Goal: Information Seeking & Learning: Learn about a topic

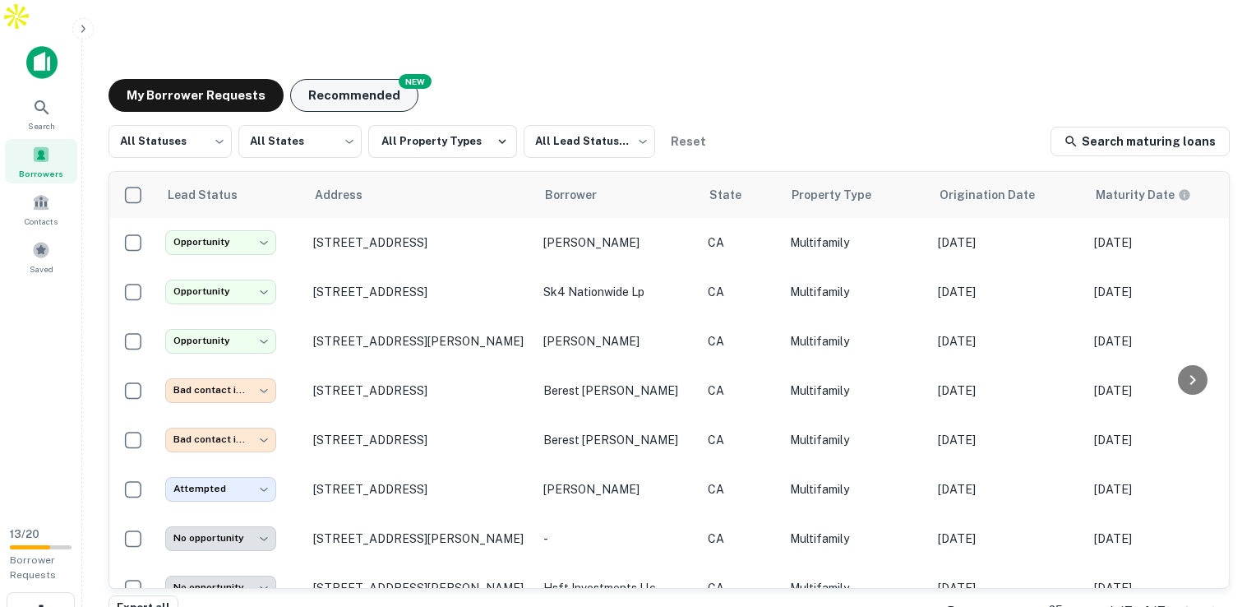
click at [350, 79] on button "Recommended" at bounding box center [354, 95] width 128 height 33
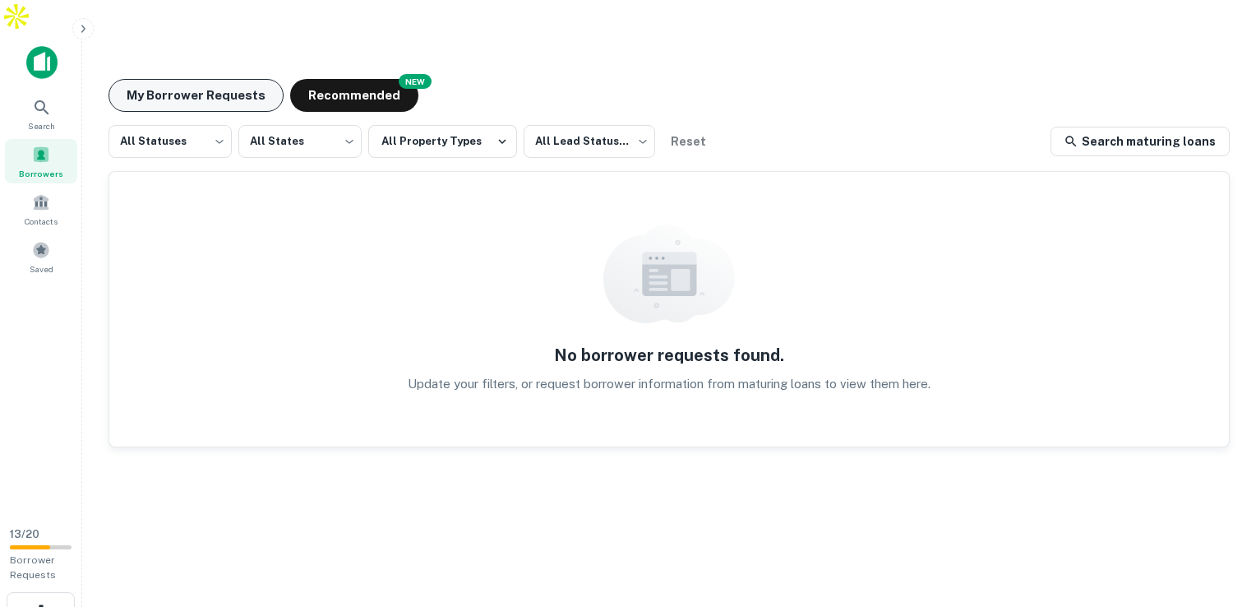
click at [201, 79] on button "My Borrower Requests" at bounding box center [196, 95] width 175 height 33
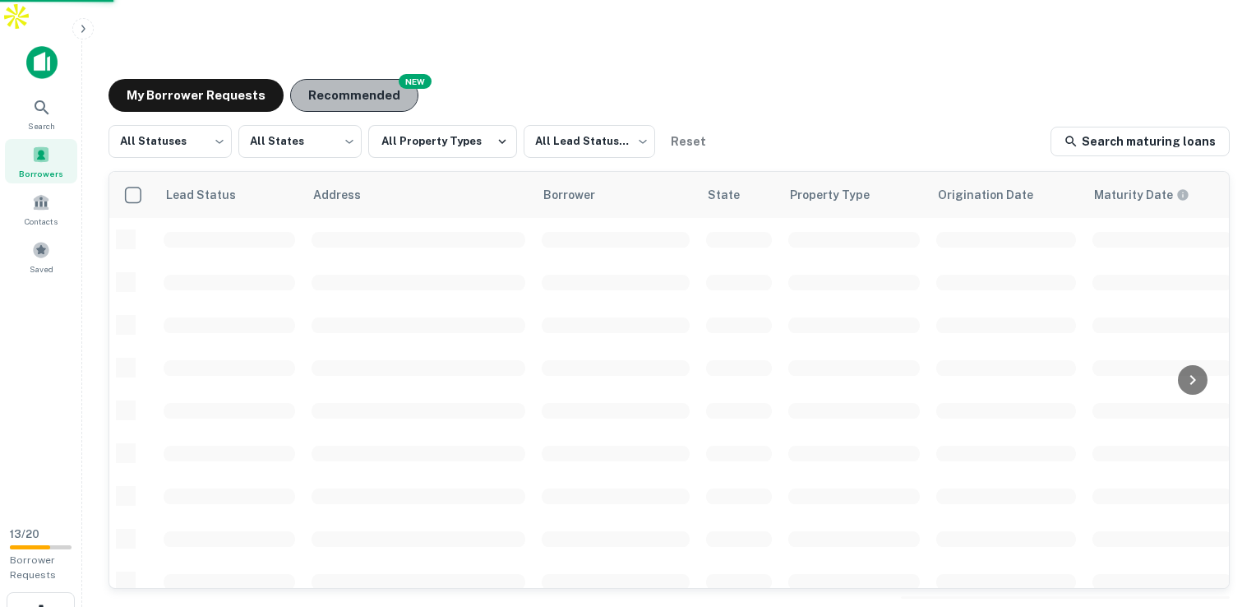
click at [355, 79] on button "Recommended" at bounding box center [354, 95] width 128 height 33
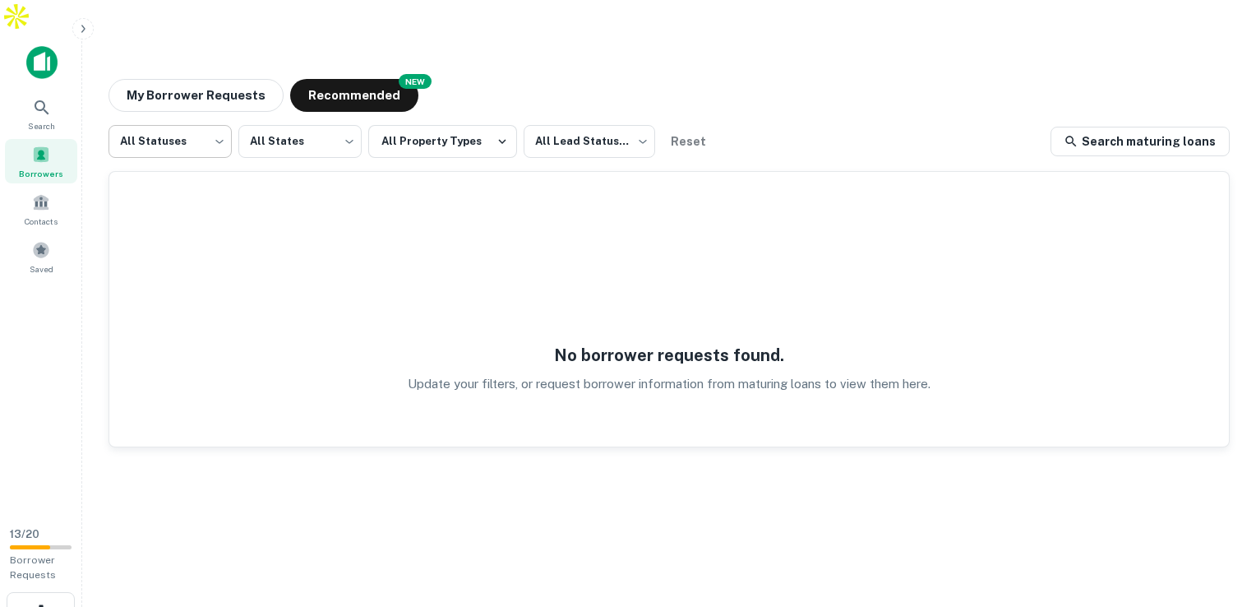
click at [210, 113] on body "Search Borrowers Contacts Saved 13 / 20 Borrower Requests My Borrower Requests …" at bounding box center [628, 303] width 1256 height 607
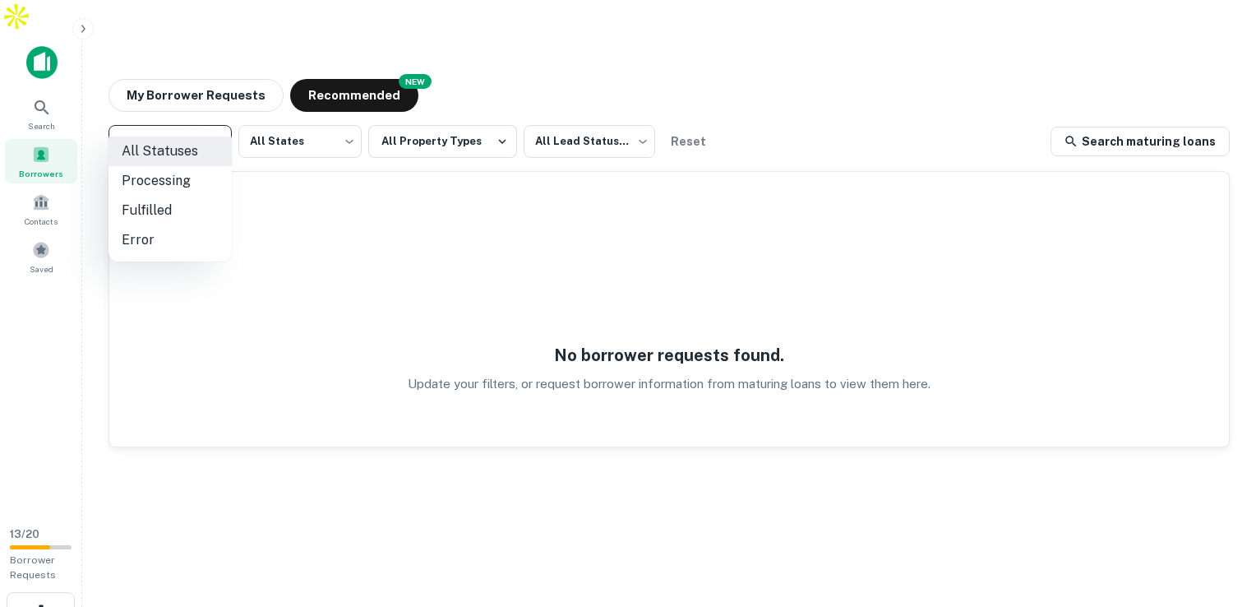
click at [210, 113] on div at bounding box center [628, 303] width 1256 height 607
click at [620, 106] on body "Search Borrowers Contacts Saved 13 / 20 Borrower Requests My Borrower Requests …" at bounding box center [628, 303] width 1256 height 607
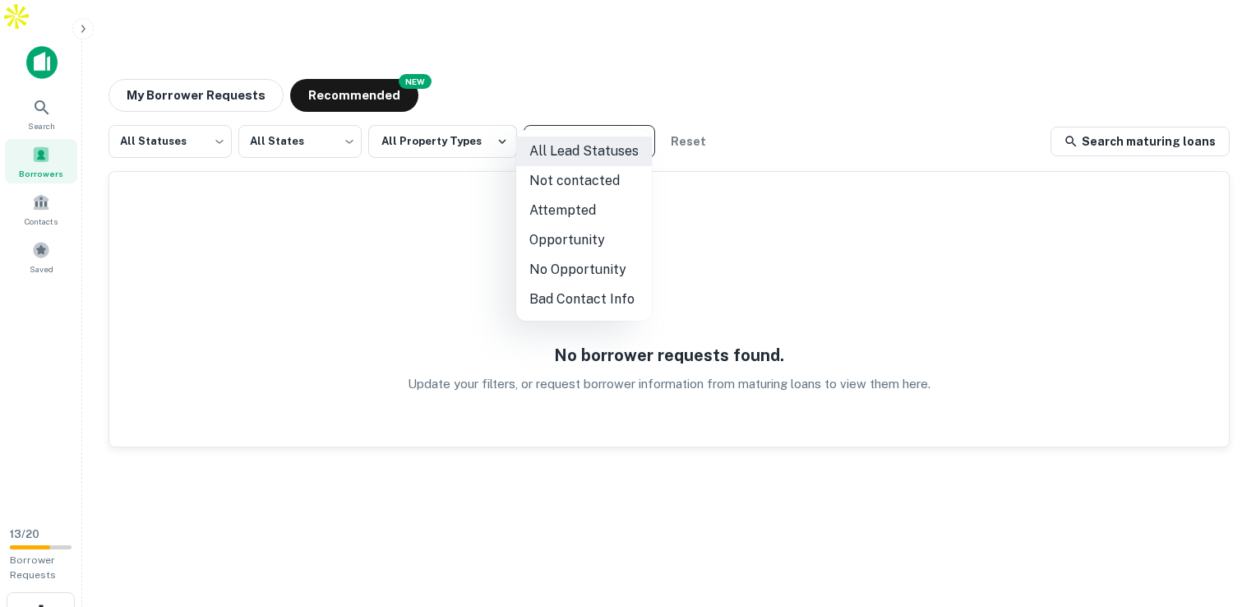
click at [560, 235] on li "Opportunity" at bounding box center [584, 240] width 136 height 30
type input "**********"
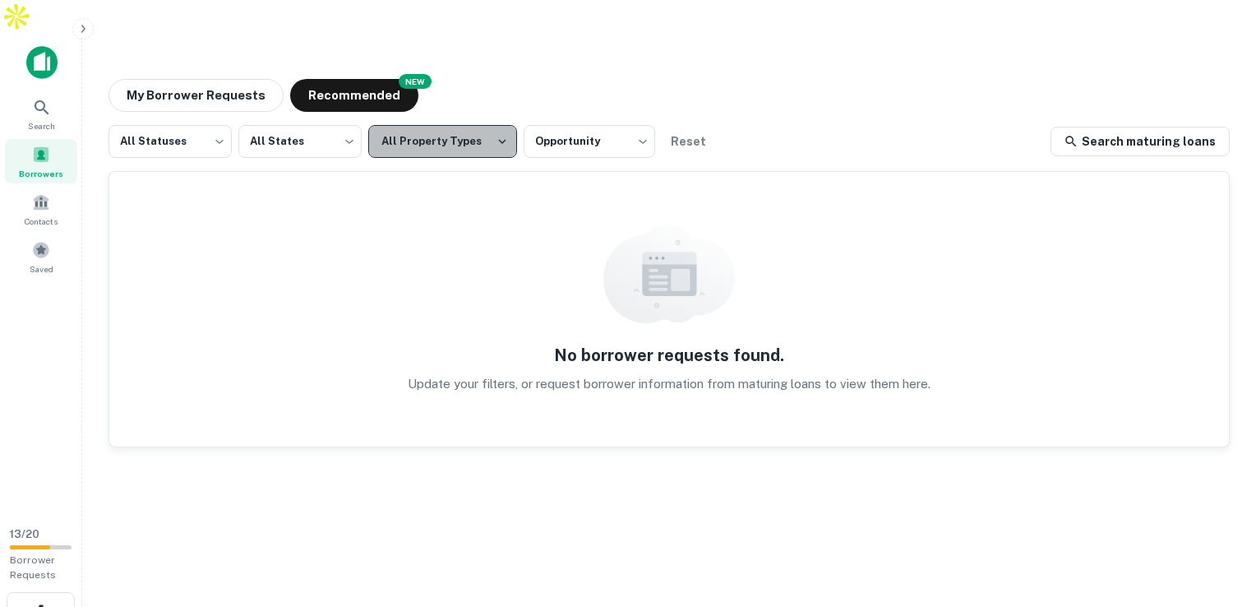
click at [461, 125] on button "All Property Types" at bounding box center [442, 141] width 149 height 33
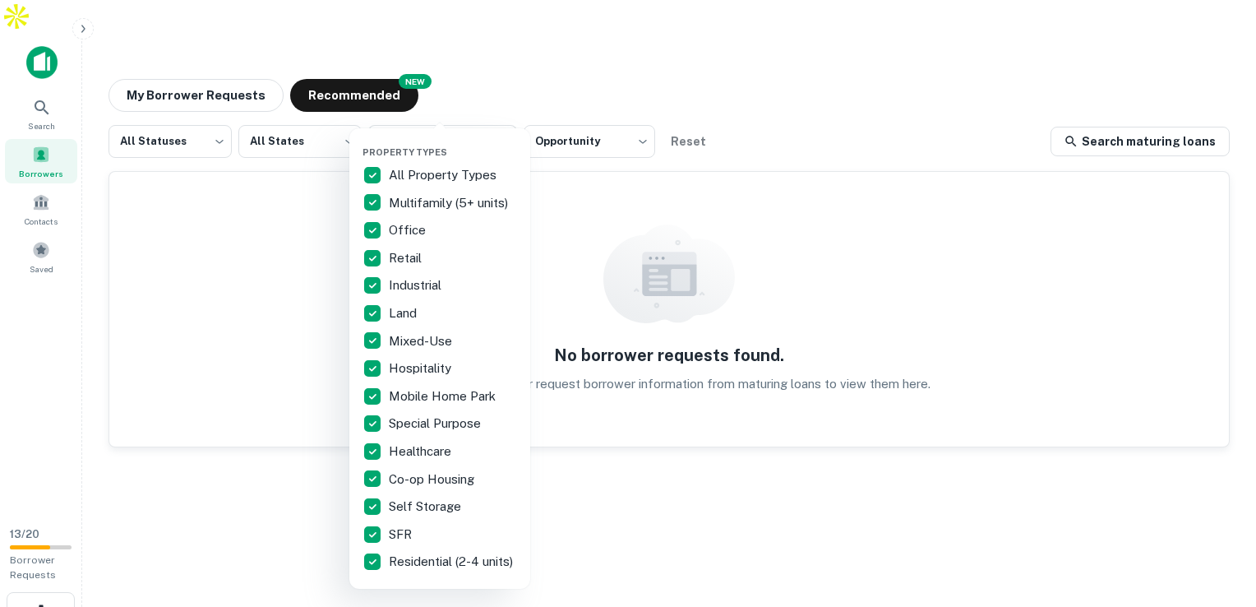
click at [319, 98] on div at bounding box center [628, 303] width 1256 height 607
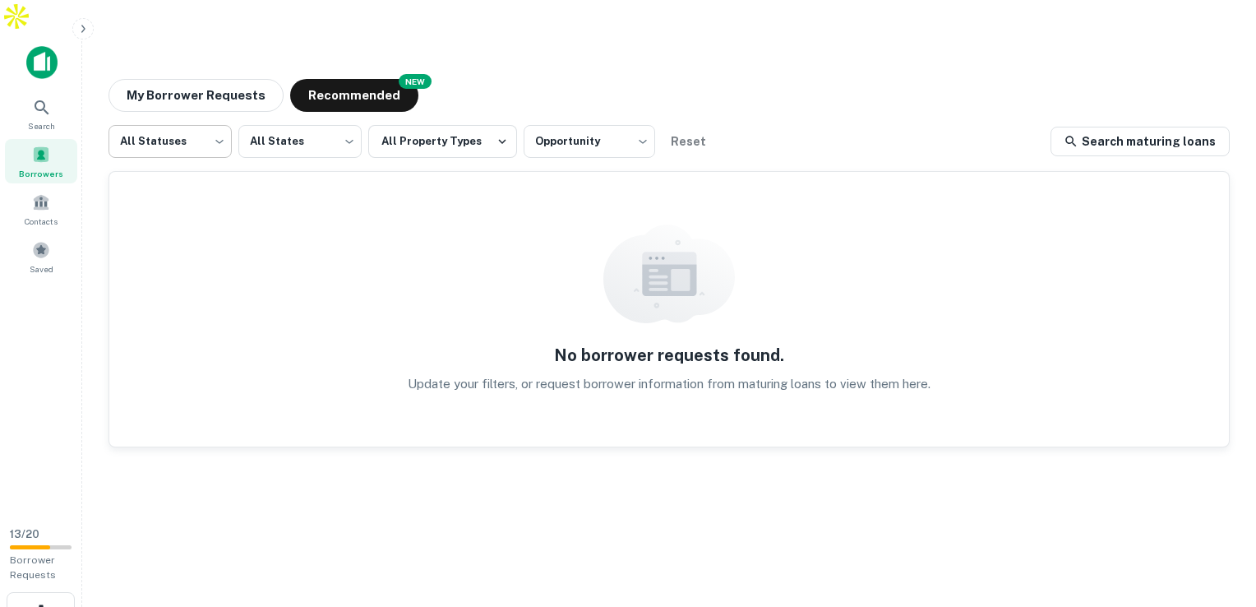
click at [187, 100] on body "**********" at bounding box center [628, 303] width 1256 height 607
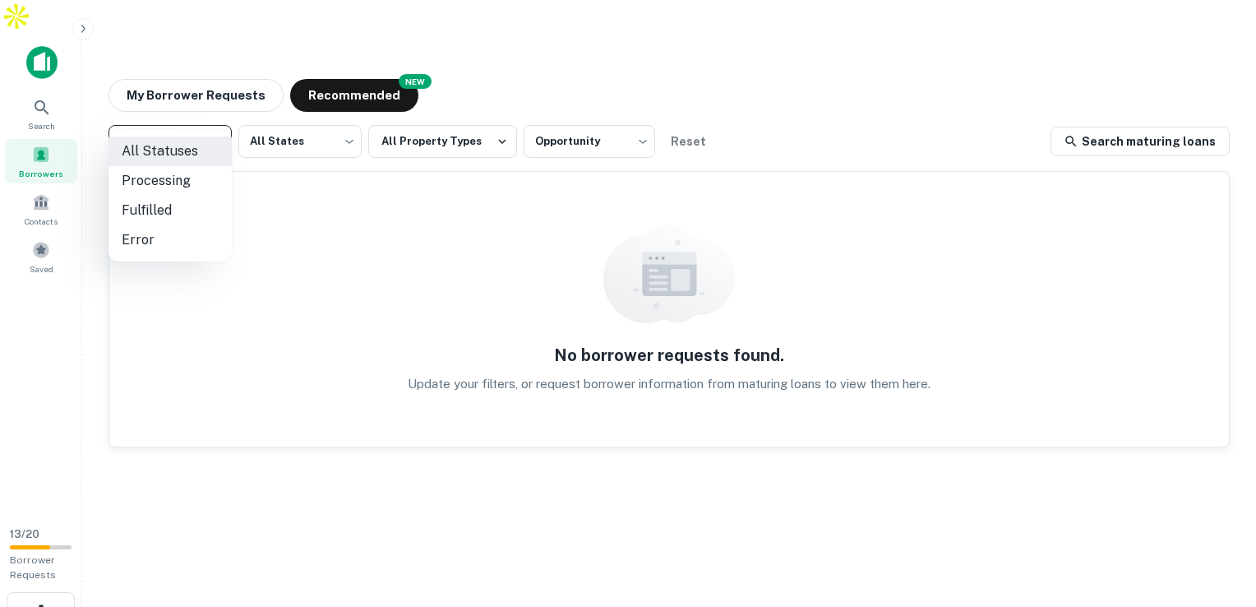
click at [697, 122] on div at bounding box center [628, 303] width 1256 height 607
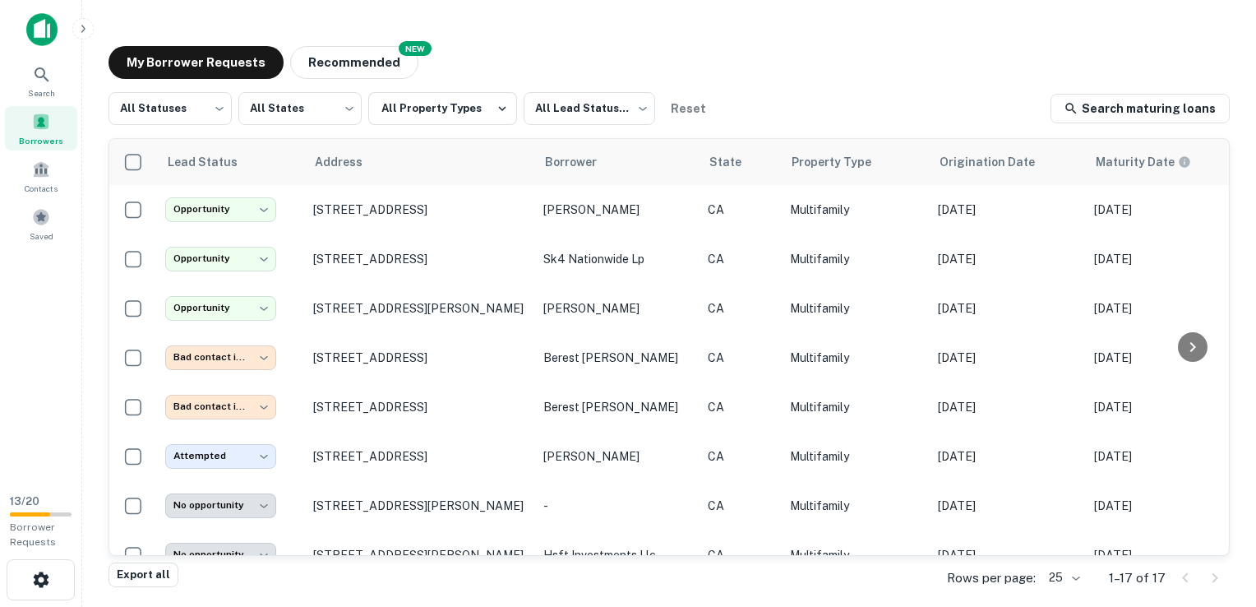
click at [39, 136] on span "Borrowers" at bounding box center [41, 140] width 44 height 13
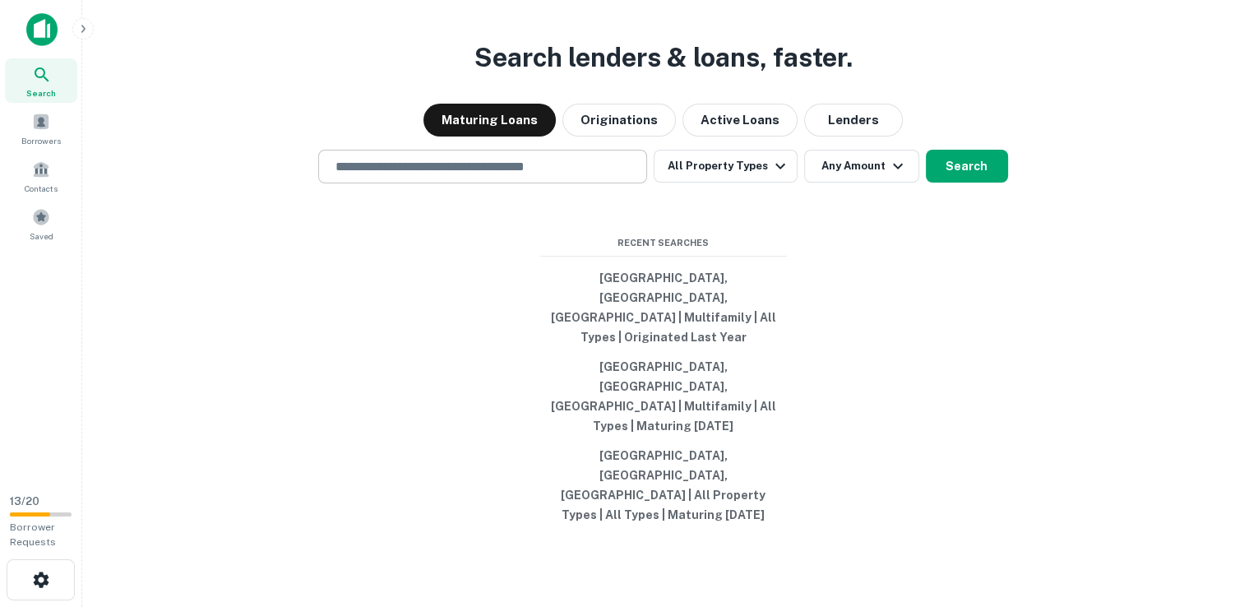
click at [482, 176] on input "text" at bounding box center [483, 166] width 314 height 19
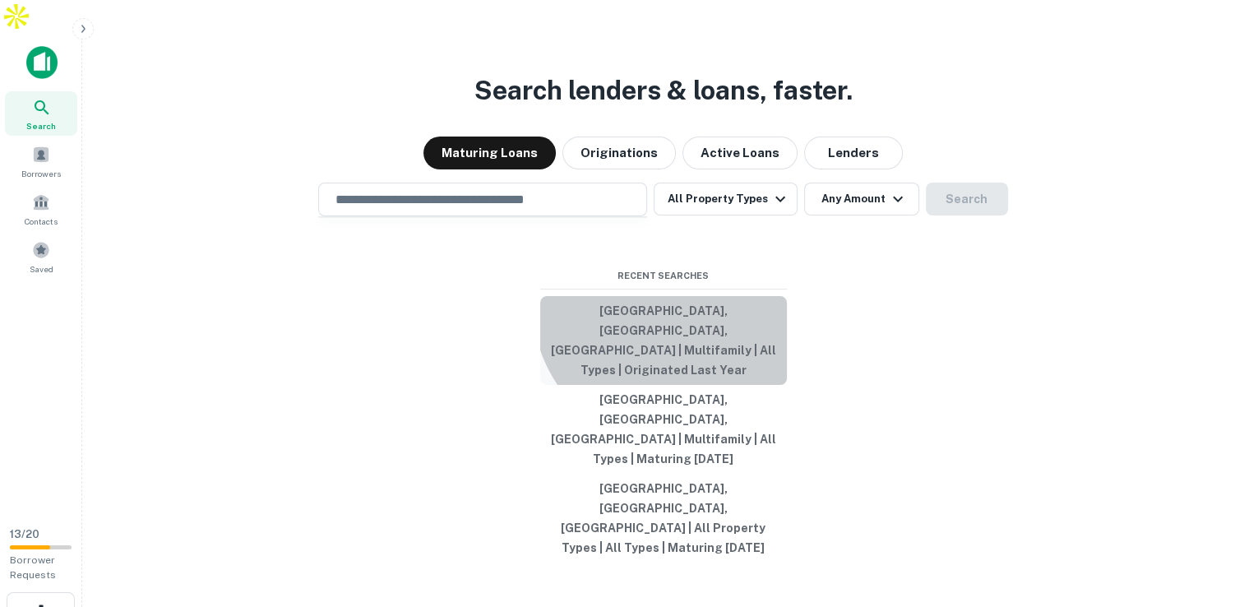
click at [681, 327] on button "San Diego, CA, USA | Multifamily | All Types | Originated Last Year" at bounding box center [663, 340] width 247 height 89
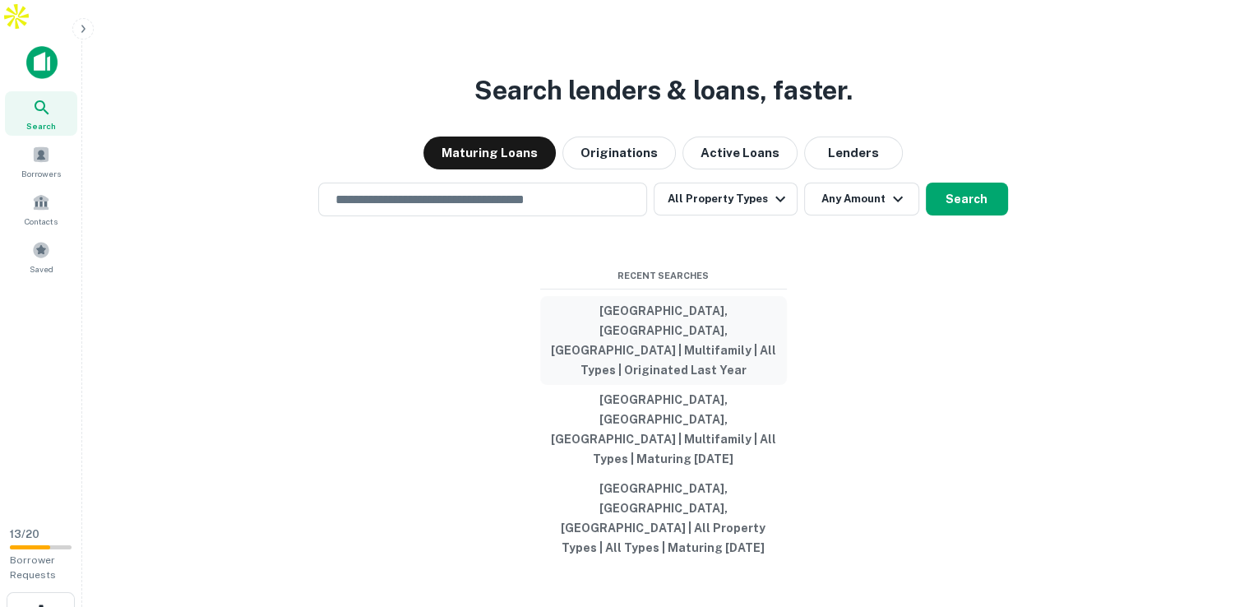
type input "**********"
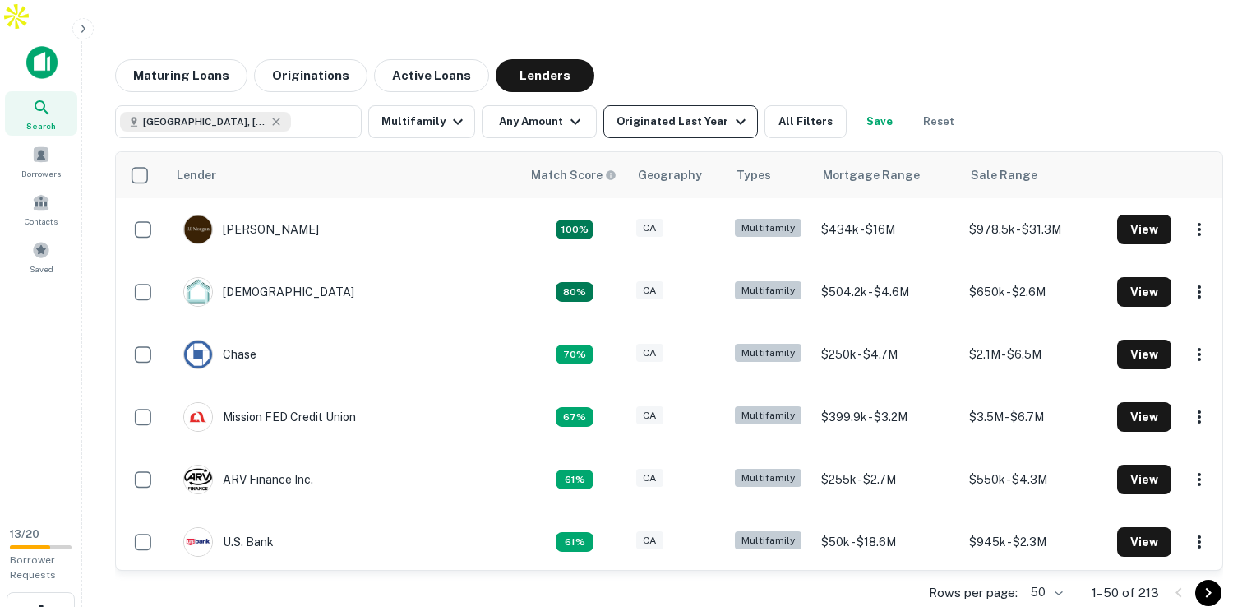
click at [650, 112] on div "Originated Last Year" at bounding box center [684, 122] width 134 height 20
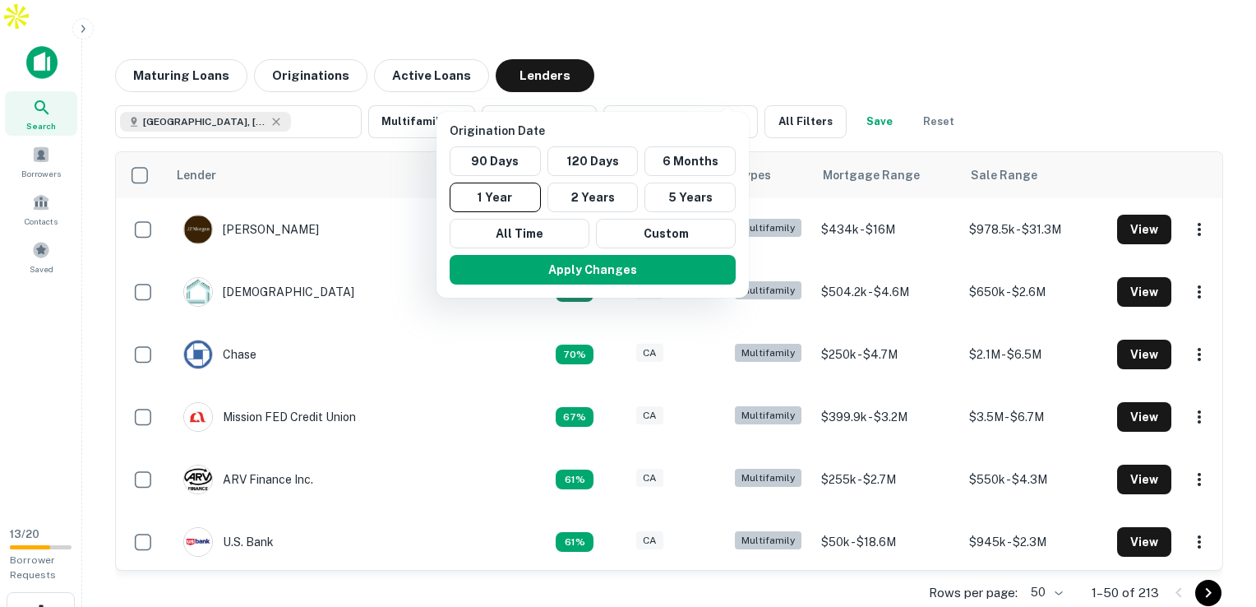
click at [222, 54] on div at bounding box center [628, 303] width 1256 height 607
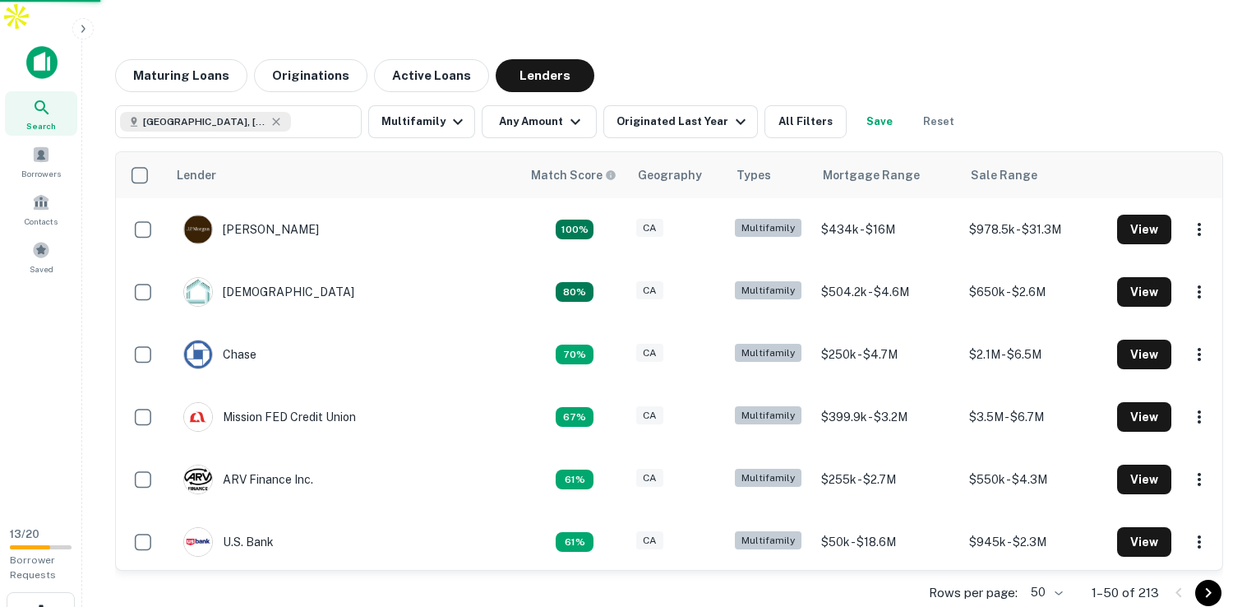
click at [210, 47] on div at bounding box center [628, 303] width 1256 height 607
click at [684, 85] on div "Origination Date 90 Days 120 Days 6 Months 1 Year 2 Years 5 Years All Time Cust…" at bounding box center [628, 303] width 1256 height 607
click at [49, 73] on div "Origination Date 90 Days 120 Days 6 Months 1 Year 2 Years 5 Years All Time Cust…" at bounding box center [628, 303] width 1256 height 607
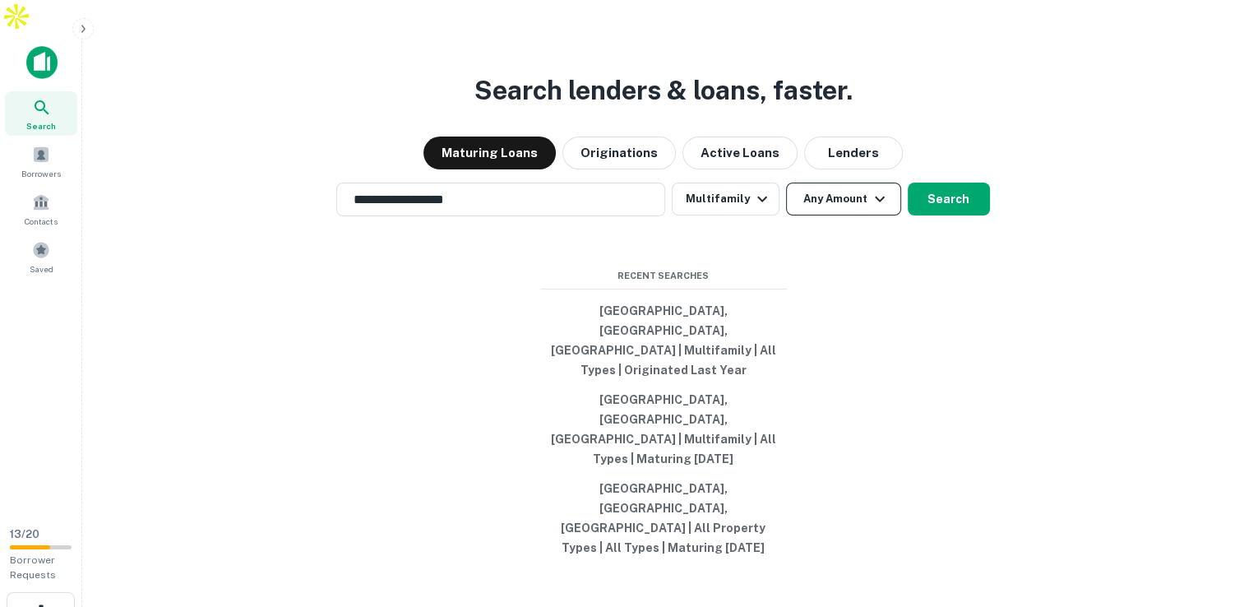
click at [858, 215] on button "Any Amount" at bounding box center [843, 199] width 115 height 33
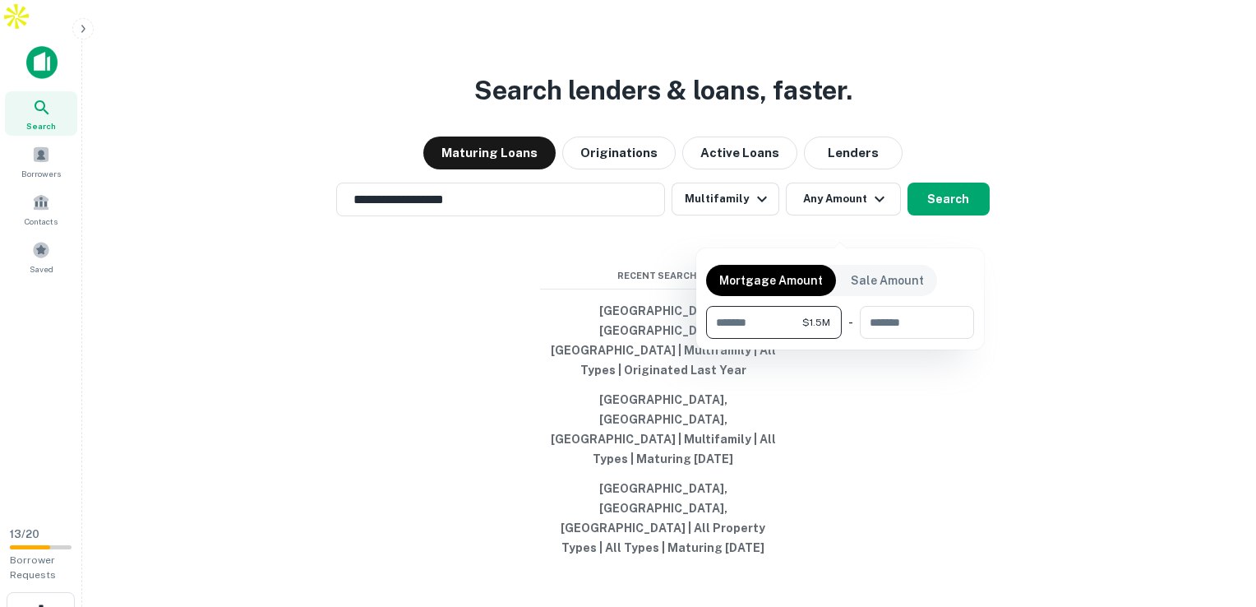
type input "*******"
click at [1018, 246] on div at bounding box center [628, 303] width 1256 height 607
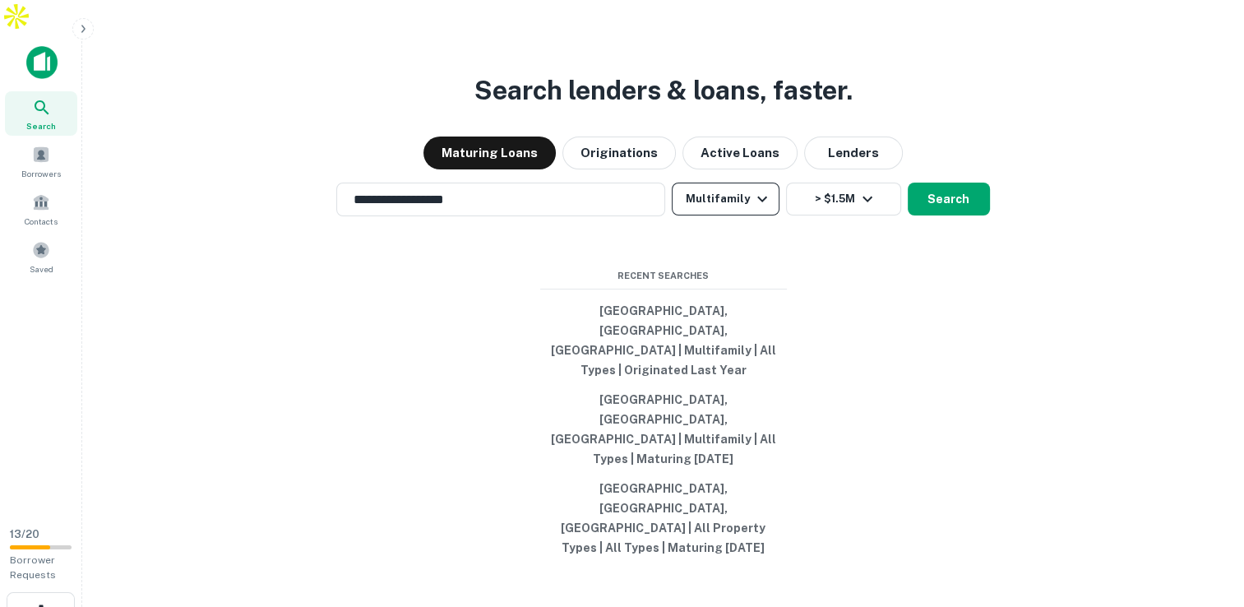
click at [713, 215] on button "Multifamily" at bounding box center [725, 199] width 107 height 33
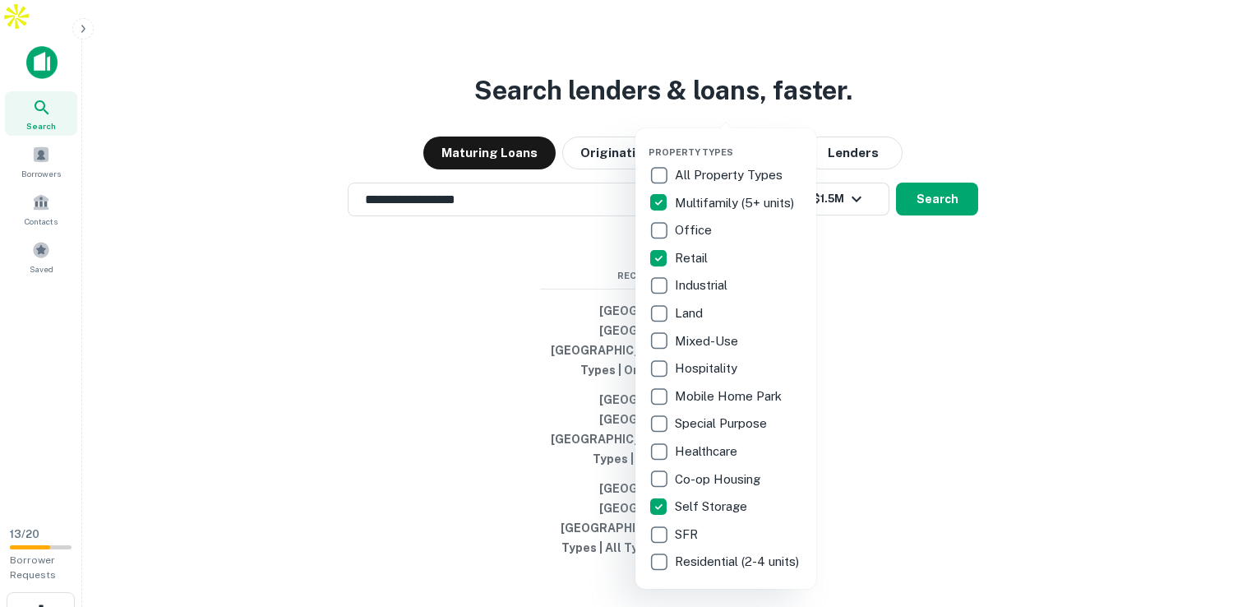
click at [916, 329] on div at bounding box center [628, 303] width 1256 height 607
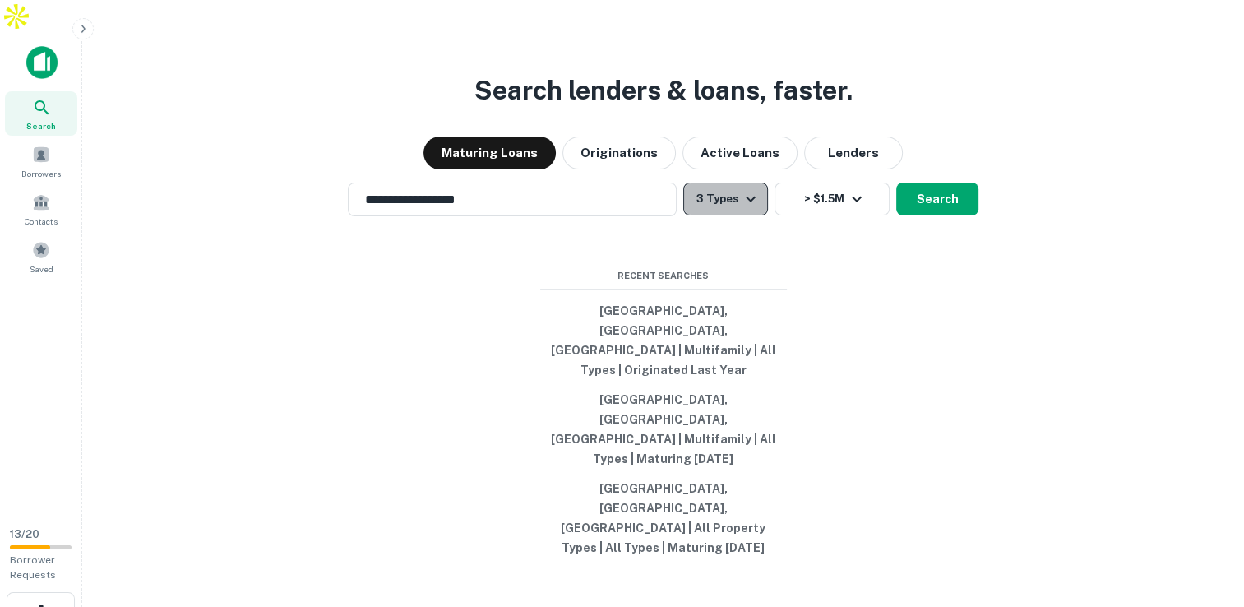
click at [709, 215] on button "3 Types" at bounding box center [725, 199] width 85 height 33
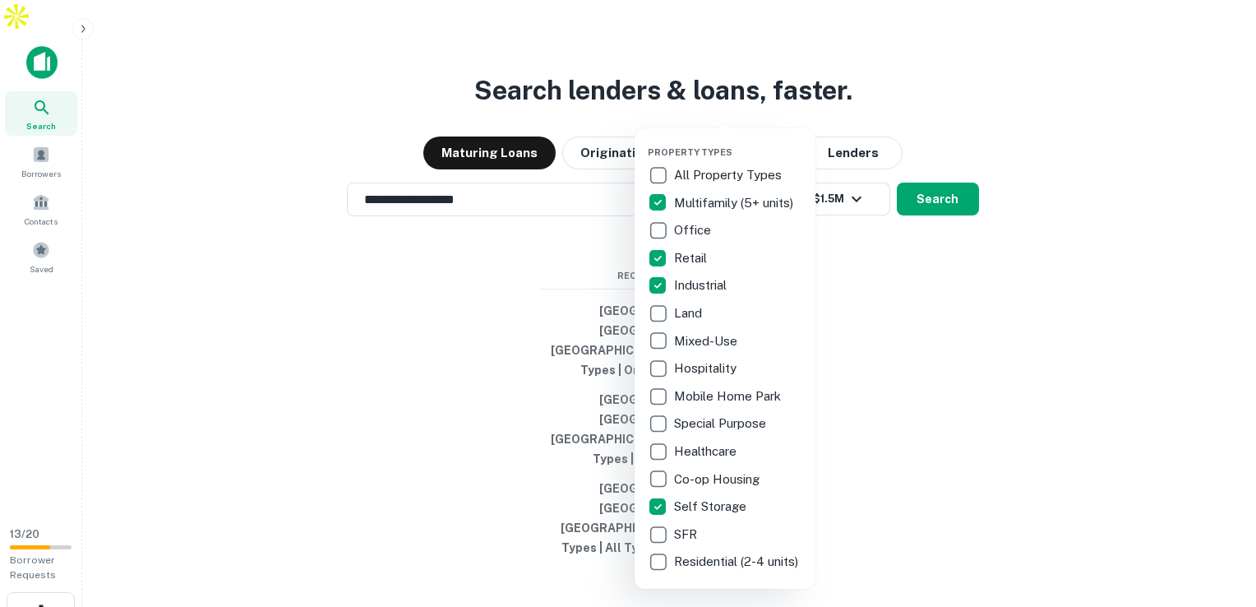
click at [943, 196] on div at bounding box center [628, 303] width 1256 height 607
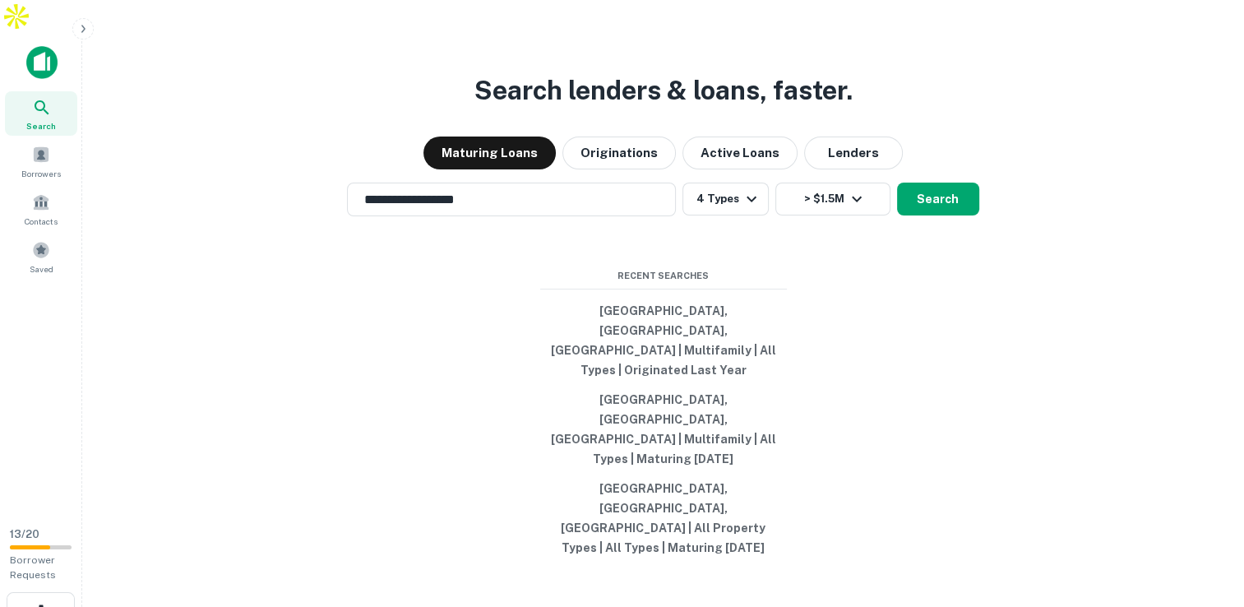
click at [939, 206] on div "Property Types All Property Types Multifamily (5+ units) Office Retail Industri…" at bounding box center [622, 303] width 1244 height 607
click at [931, 215] on button "Search" at bounding box center [938, 199] width 82 height 33
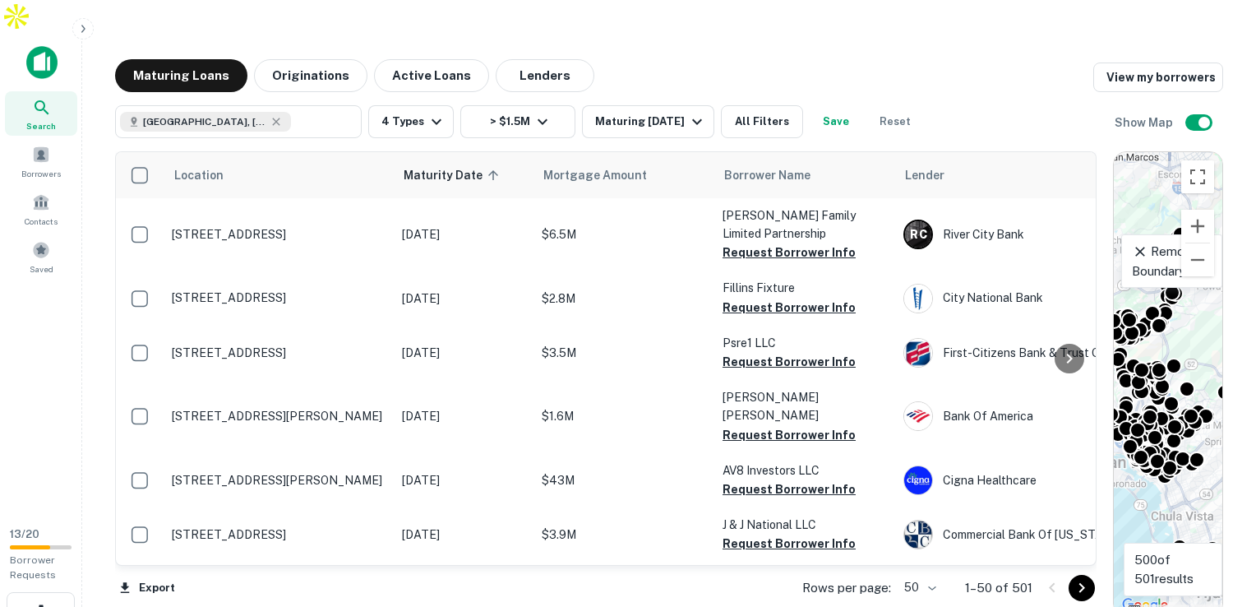
drag, startPoint x: 783, startPoint y: 249, endPoint x: 1255, endPoint y: 202, distance: 475.0
click at [1243, 202] on html "Search Borrowers Contacts Saved 13 / 20 Borrower Requests Maturing Loans Origin…" at bounding box center [628, 303] width 1256 height 607
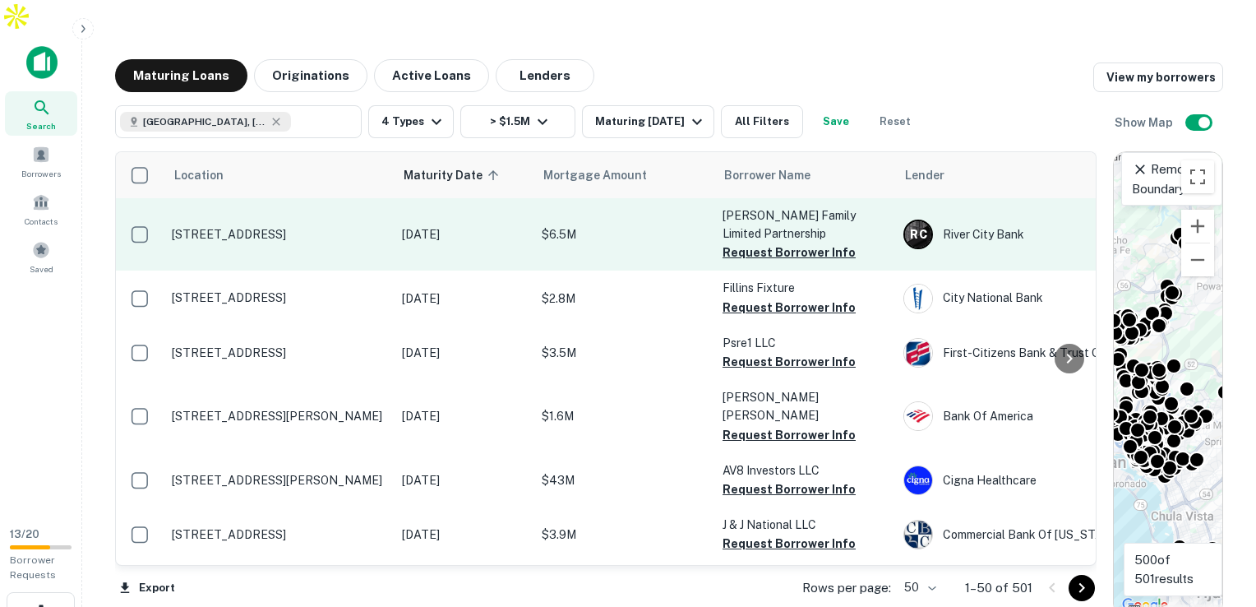
click at [625, 198] on td "$6.5M" at bounding box center [624, 234] width 181 height 72
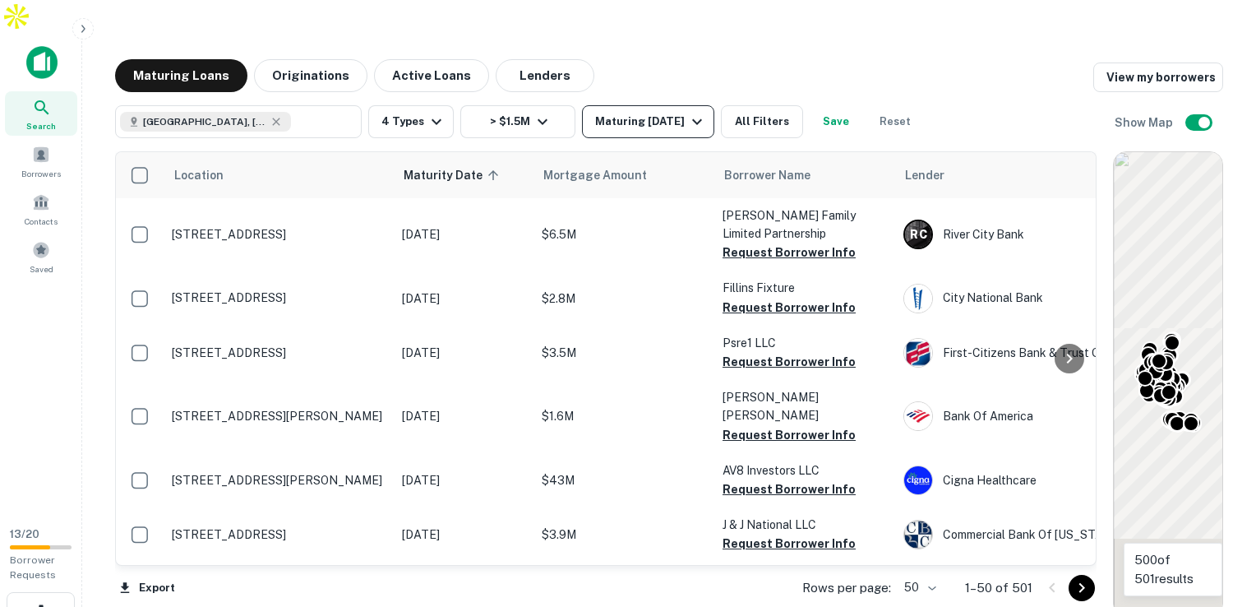
click at [691, 112] on icon "button" at bounding box center [697, 122] width 20 height 20
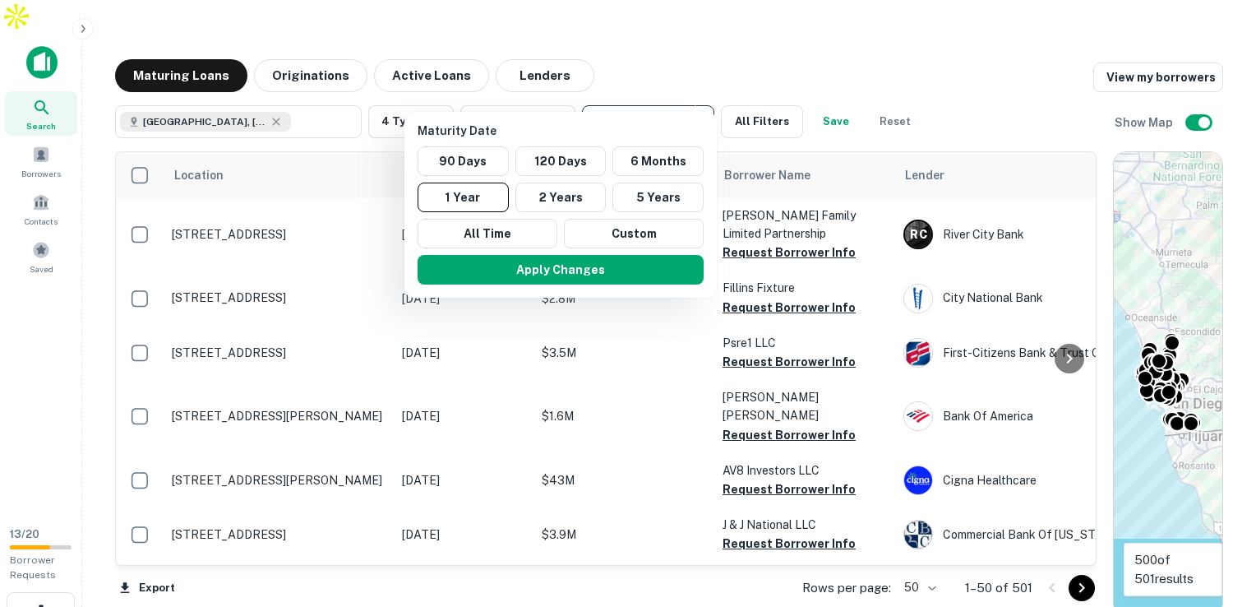
click at [684, 81] on div at bounding box center [628, 303] width 1256 height 607
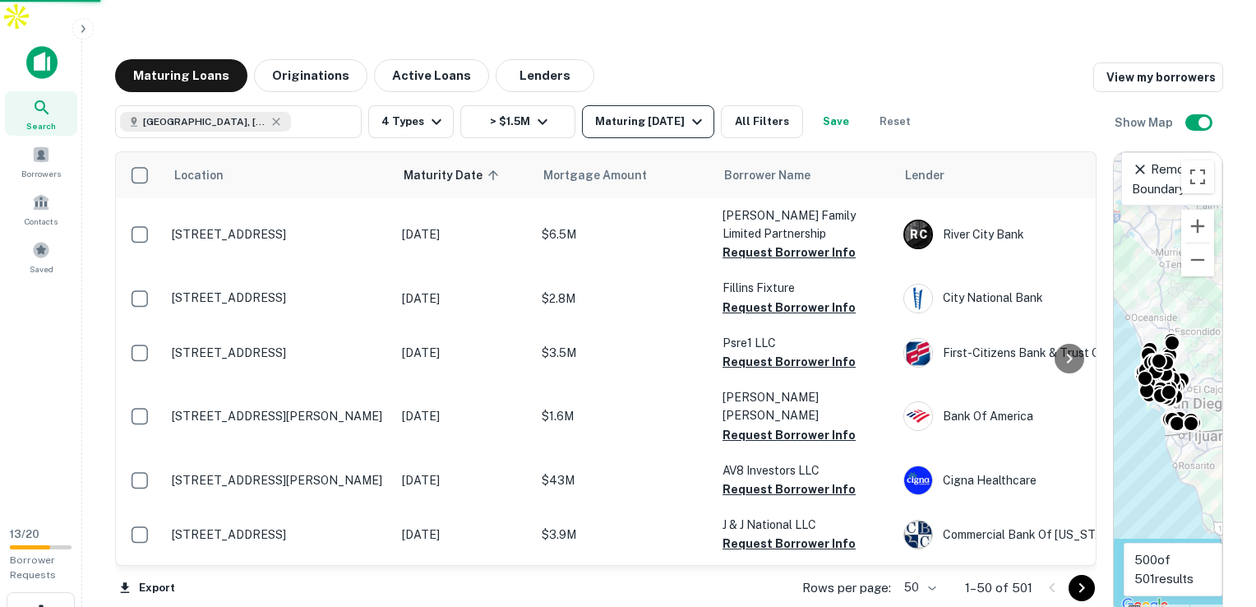
click at [677, 105] on button "Maturing In 1 Year" at bounding box center [648, 121] width 132 height 33
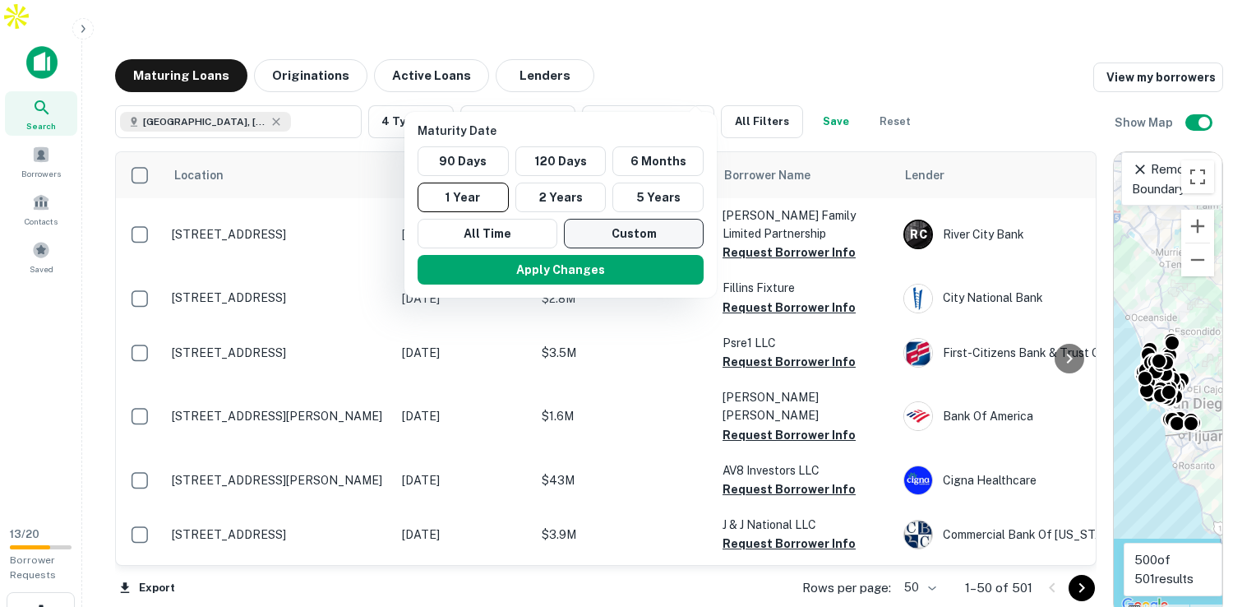
click at [625, 229] on button "Custom" at bounding box center [634, 234] width 140 height 30
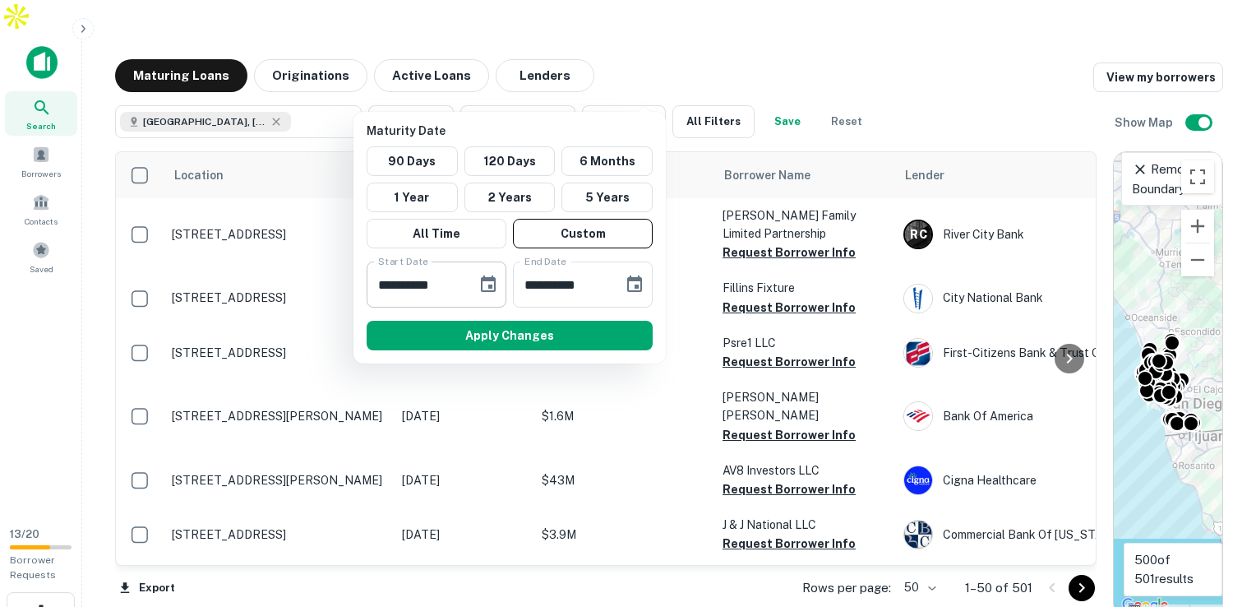
click at [493, 283] on icon "Choose date, selected date is Mar 6, 2025" at bounding box center [488, 285] width 20 height 20
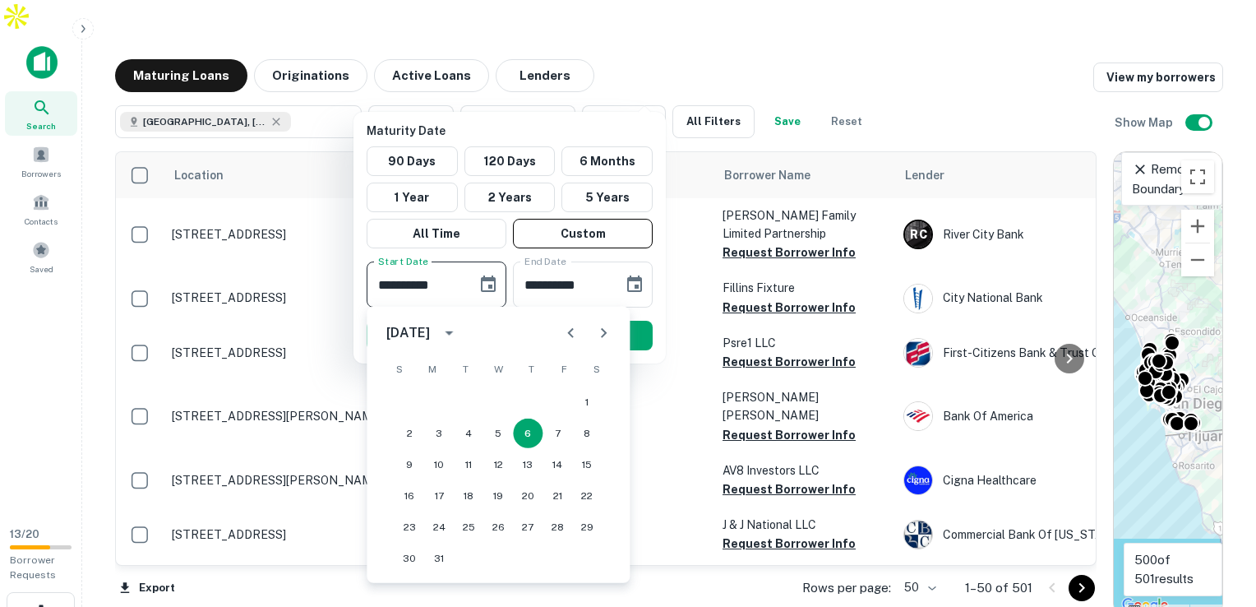
click at [566, 326] on icon "Previous month" at bounding box center [571, 333] width 20 height 20
click at [598, 333] on icon "Next month" at bounding box center [604, 333] width 20 height 20
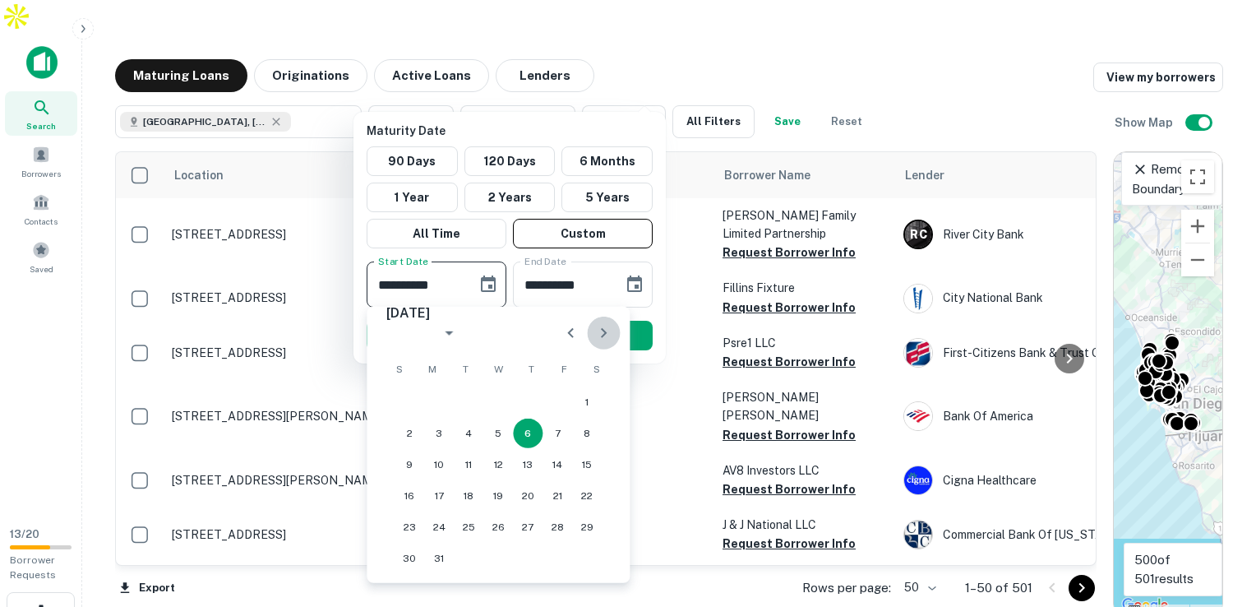
click at [598, 333] on icon "Next month" at bounding box center [604, 333] width 20 height 20
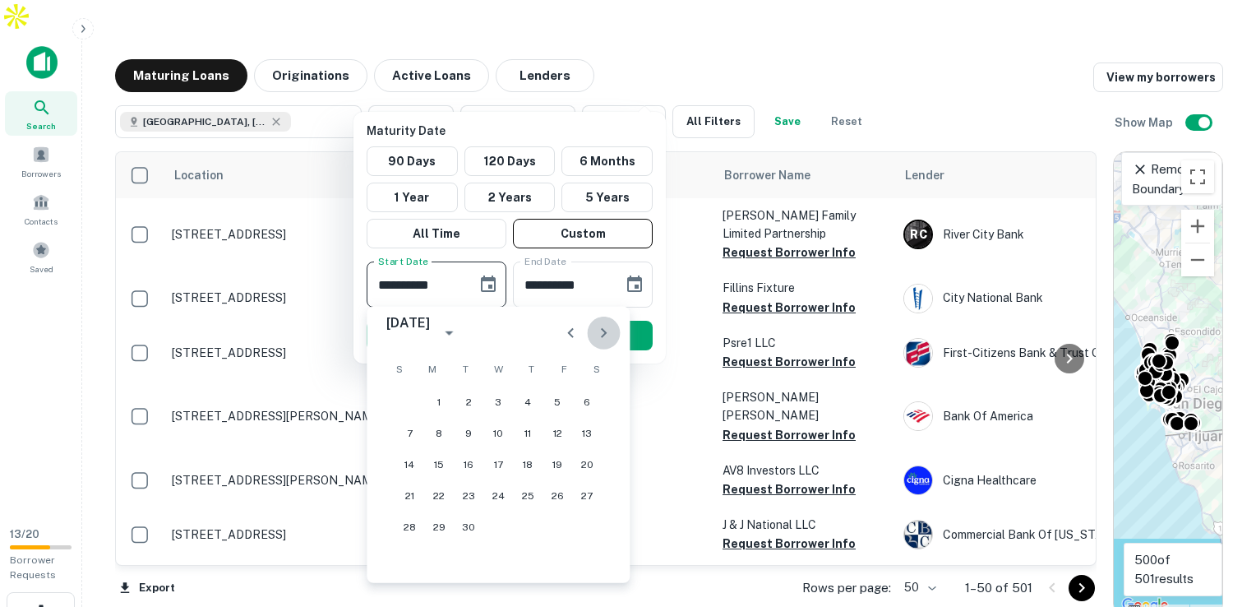
click at [598, 333] on icon "Next month" at bounding box center [604, 333] width 20 height 20
click at [597, 337] on icon "Next month" at bounding box center [604, 333] width 20 height 20
click at [526, 397] on button "1" at bounding box center [528, 402] width 30 height 30
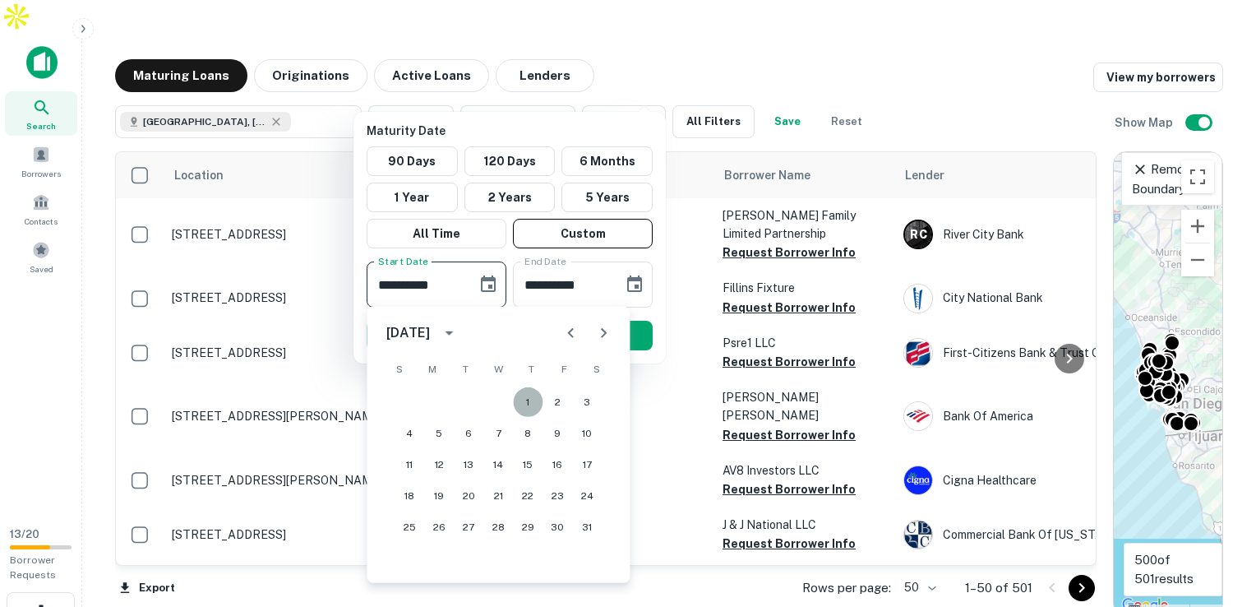
type input "**********"
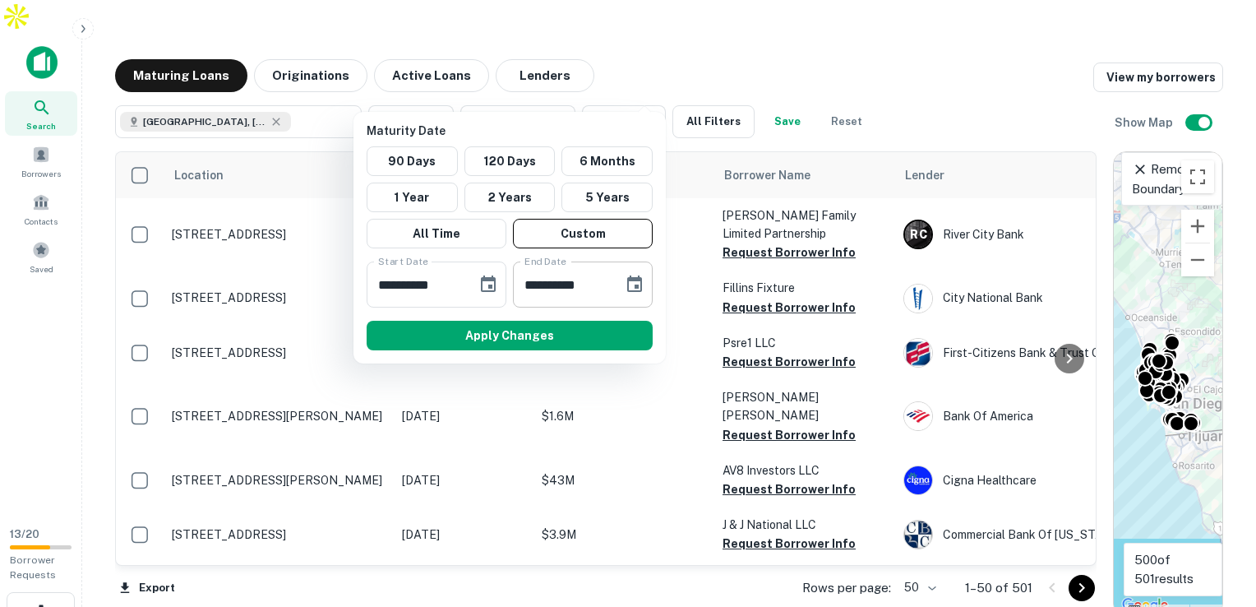
click at [635, 284] on icon "Choose date, selected date is Sep 2, 2025" at bounding box center [634, 283] width 15 height 16
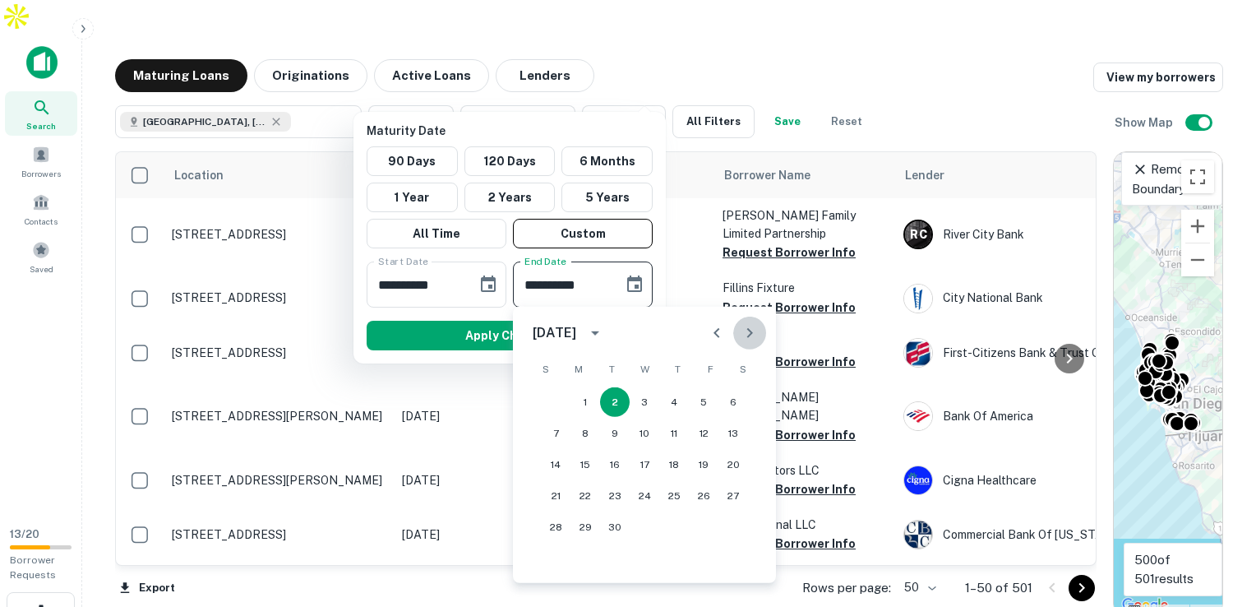
click at [738, 335] on button "Next month" at bounding box center [749, 333] width 33 height 33
click at [751, 335] on icon "Next month" at bounding box center [750, 333] width 20 height 20
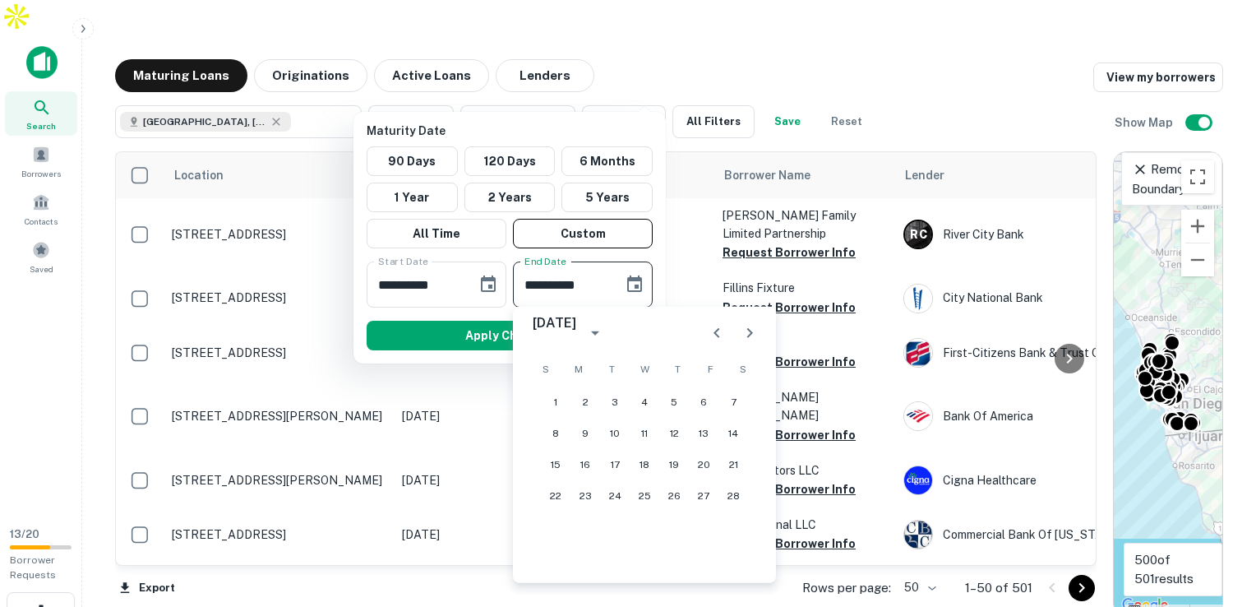
click at [751, 335] on icon "Next month" at bounding box center [750, 333] width 20 height 20
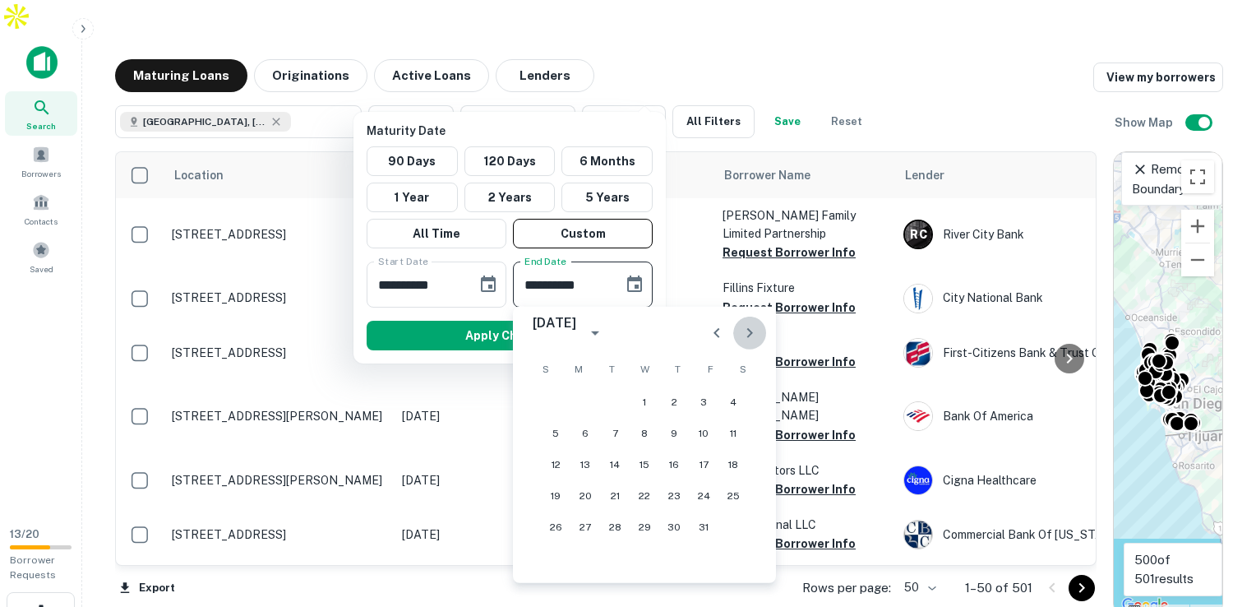
click at [751, 335] on icon "Next month" at bounding box center [750, 333] width 20 height 20
click at [722, 336] on icon "Previous month" at bounding box center [717, 333] width 20 height 20
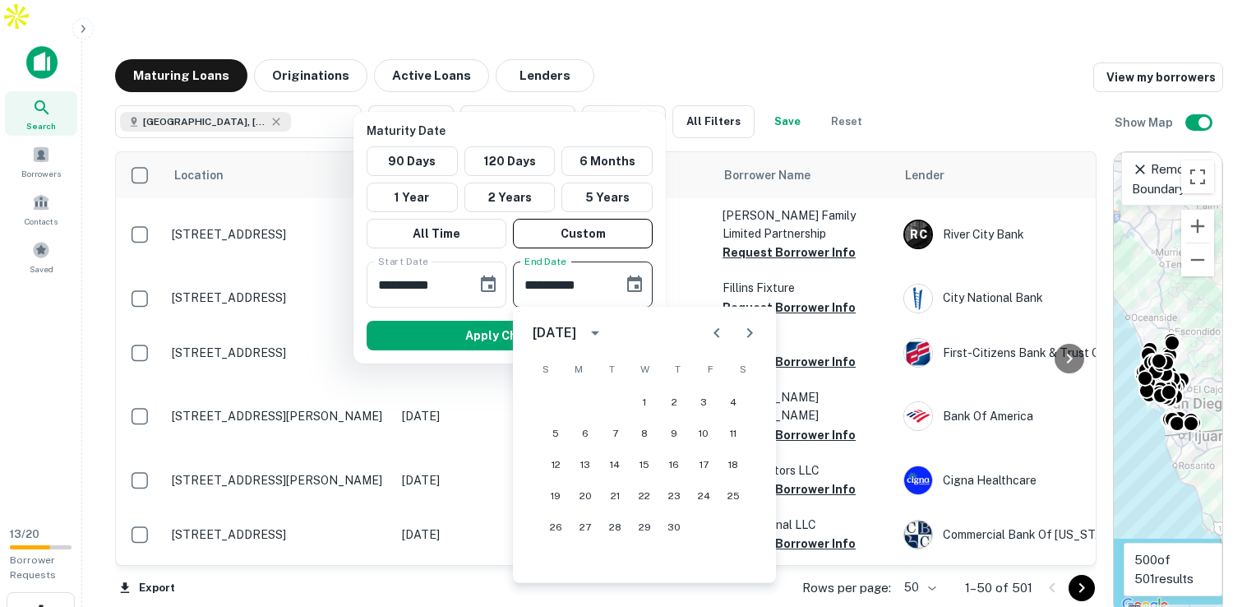
click at [722, 336] on icon "Previous month" at bounding box center [717, 333] width 20 height 20
click at [604, 521] on button "31" at bounding box center [615, 527] width 30 height 30
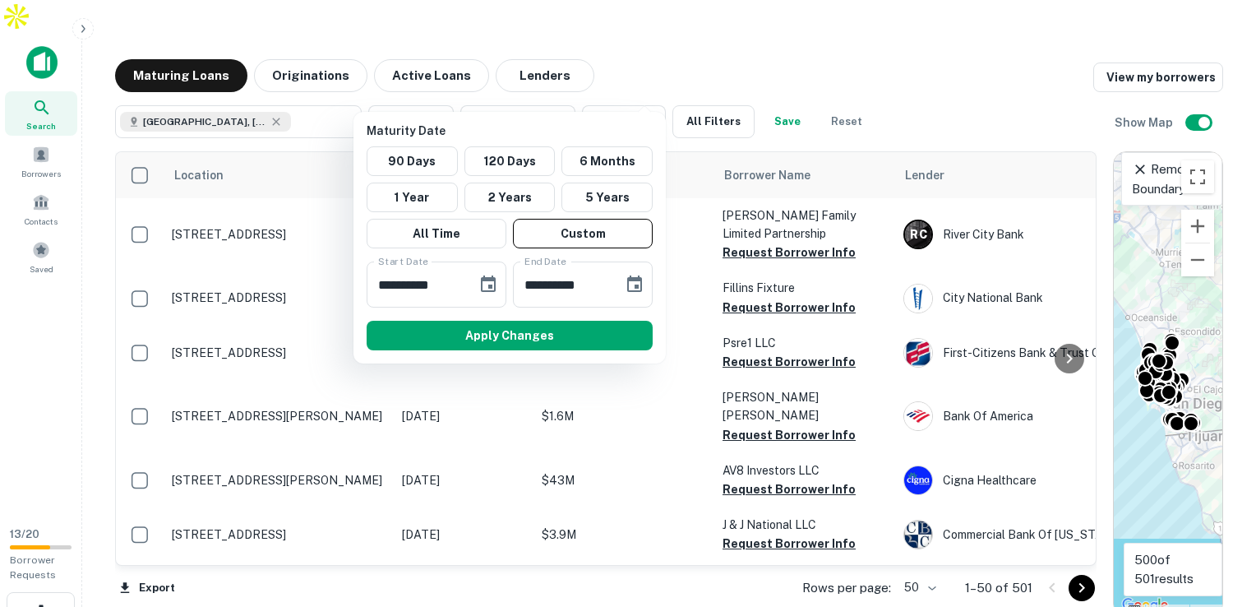
type input "**********"
click at [501, 330] on button "Apply Changes" at bounding box center [510, 336] width 286 height 30
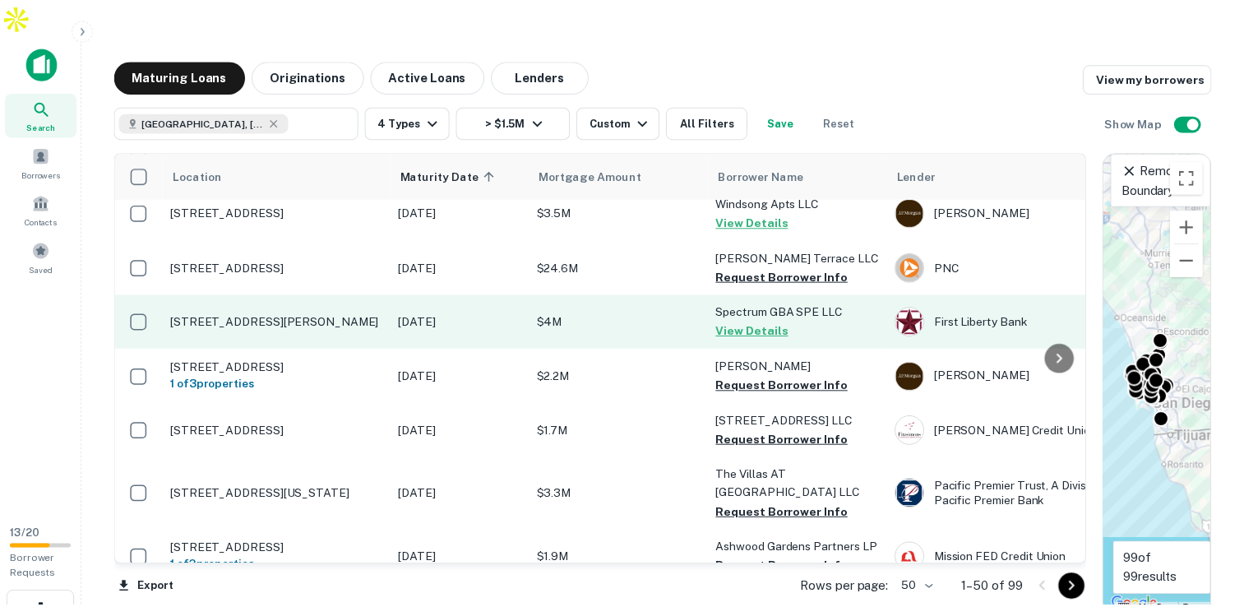
scroll to position [839, 0]
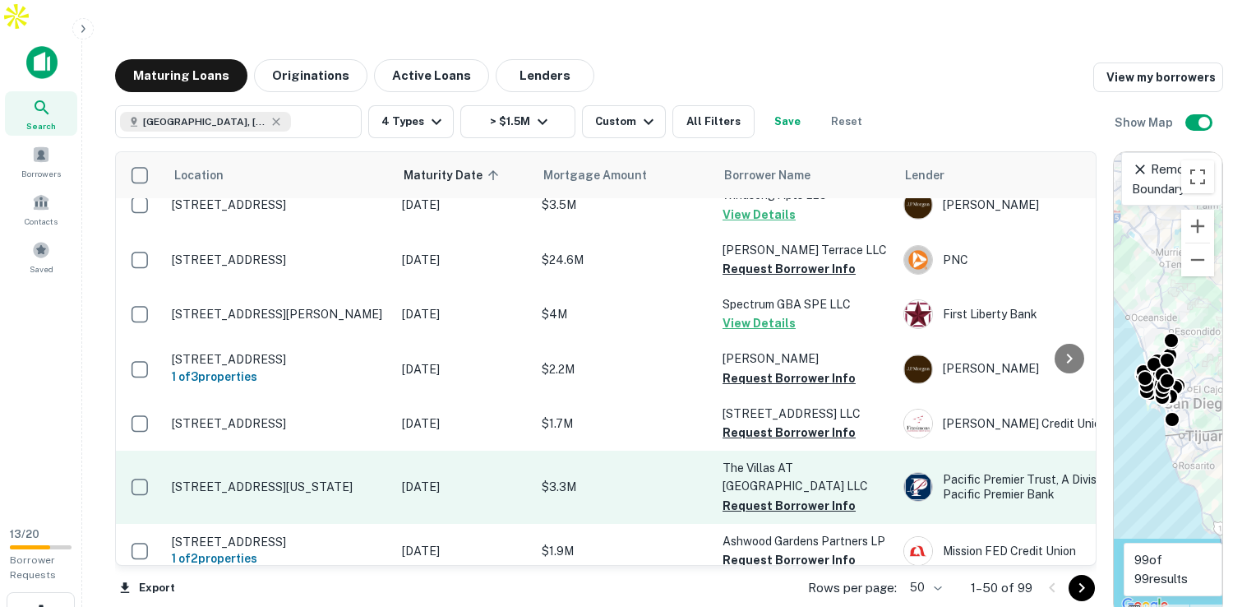
click at [307, 479] on p "4226 Utah St San Diego, CA92104" at bounding box center [279, 486] width 214 height 15
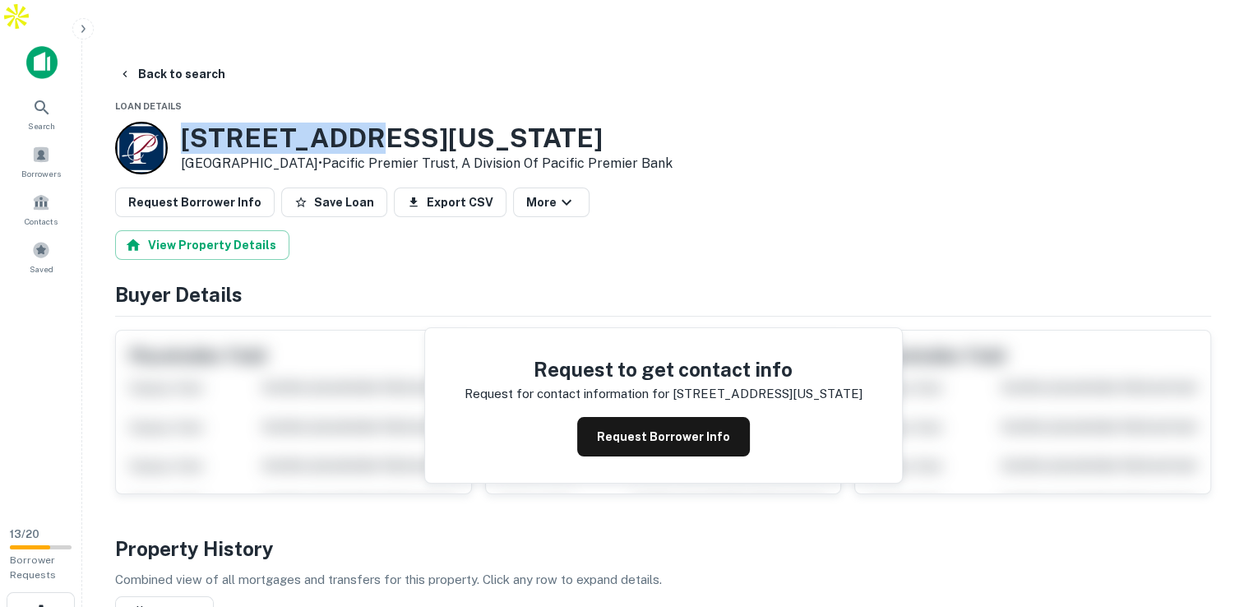
drag, startPoint x: 363, startPoint y: 95, endPoint x: 209, endPoint y: 81, distance: 155.2
copy div "4226 Utah St"
click at [129, 67] on icon "button" at bounding box center [124, 73] width 13 height 13
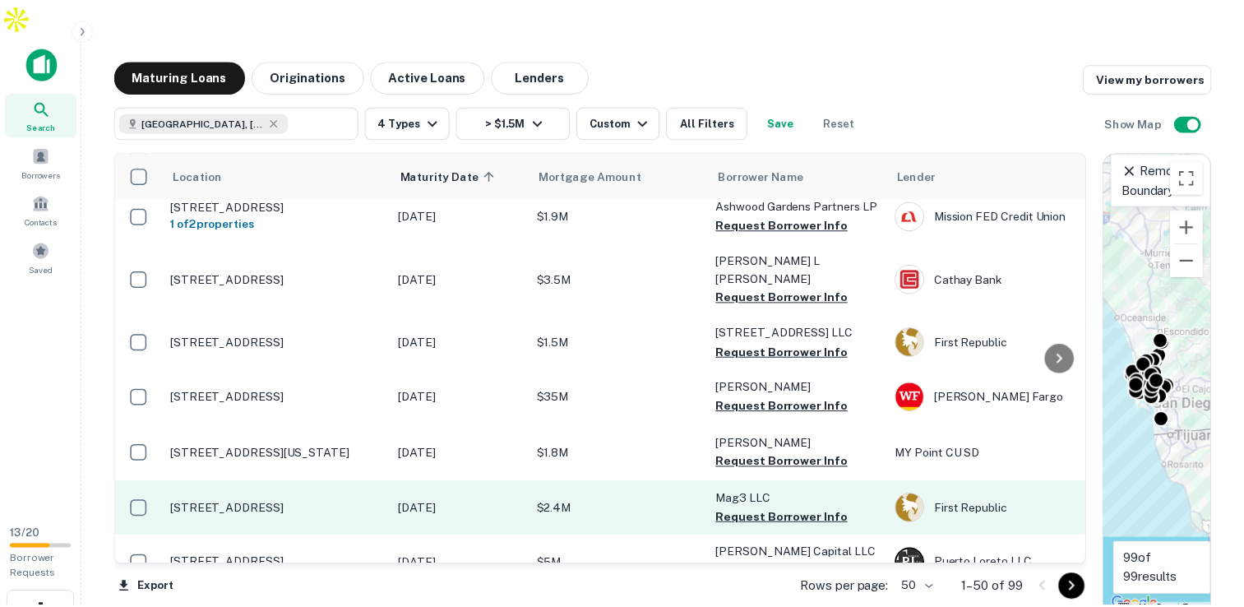
scroll to position [1322, 0]
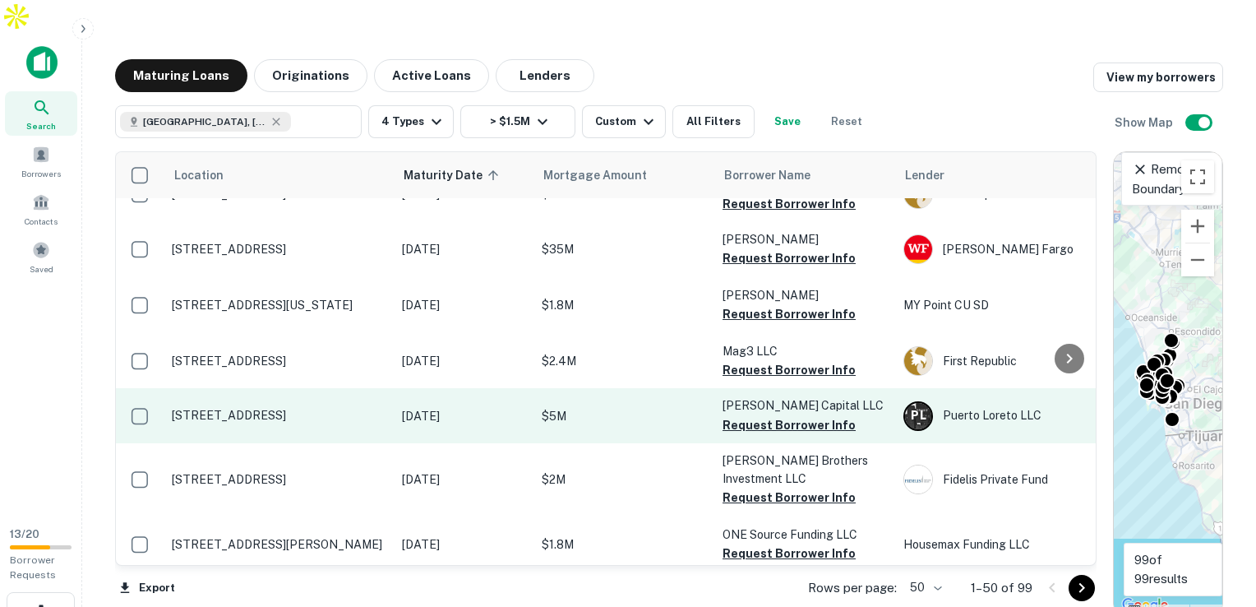
click at [312, 408] on p "[STREET_ADDRESS]" at bounding box center [279, 415] width 214 height 15
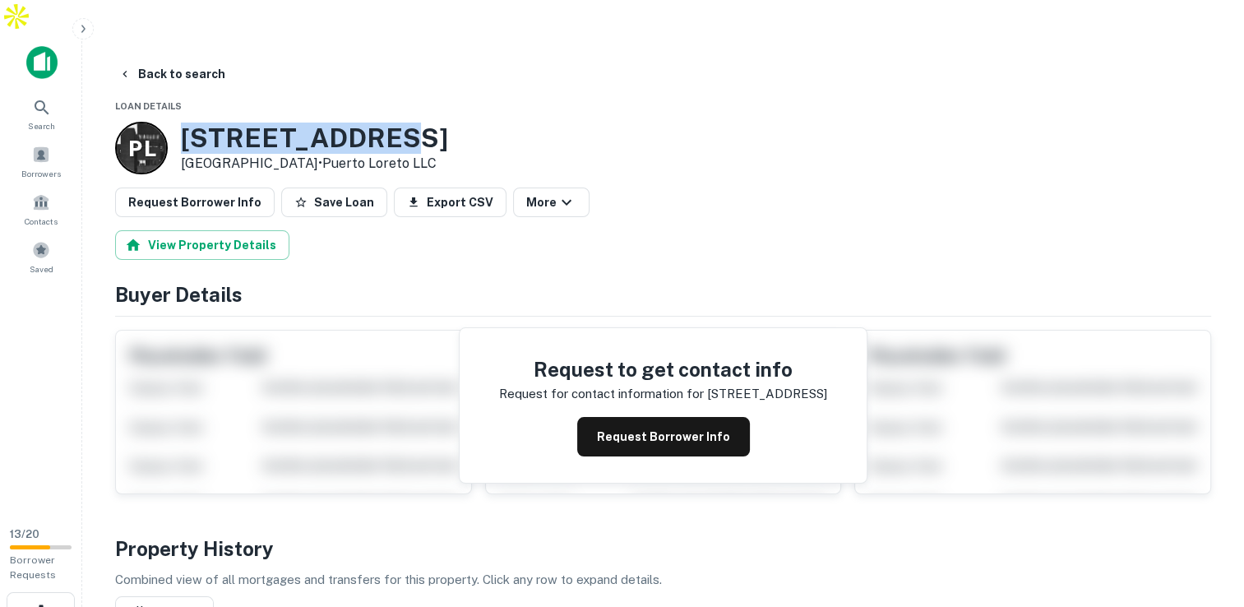
drag, startPoint x: 417, startPoint y: 109, endPoint x: 180, endPoint y: 101, distance: 236.9
click at [180, 122] on div "P L 320 W CEDAR ST San Diego, CA92101 • Puerto Loreto LLC" at bounding box center [281, 148] width 333 height 53
copy h3 "320 W CEDAR ST"
click at [596, 122] on div "P L 320 W CEDAR ST San Diego, CA92101 • Puerto Loreto LLC" at bounding box center [663, 148] width 1096 height 53
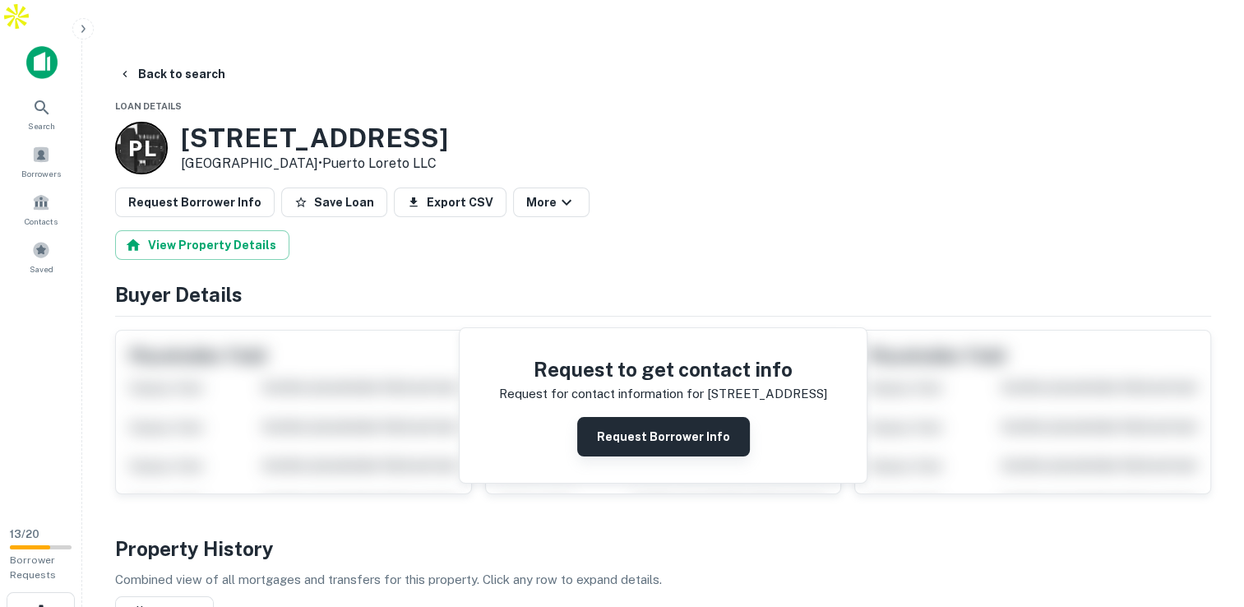
click at [649, 417] on button "Request Borrower Info" at bounding box center [663, 436] width 173 height 39
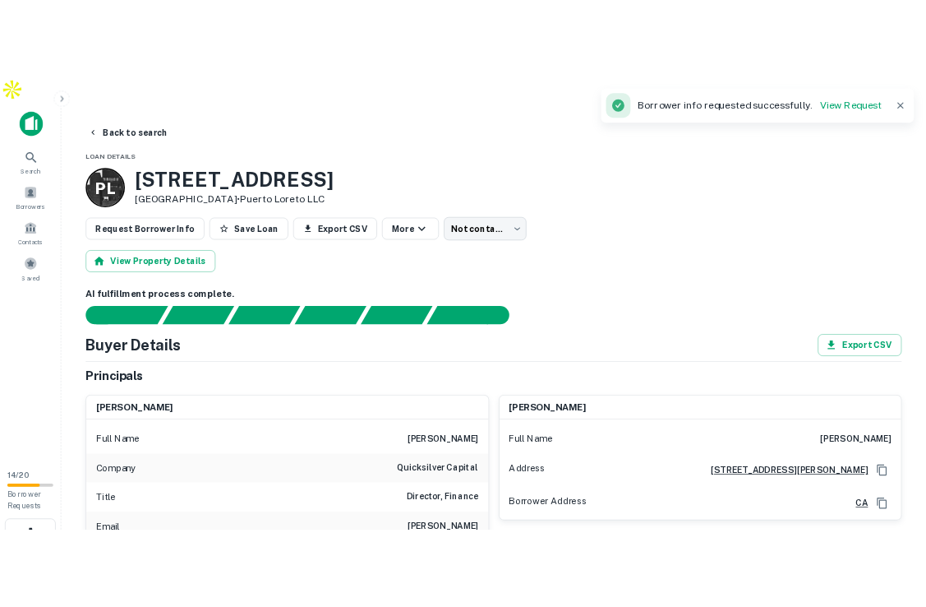
scroll to position [158, 0]
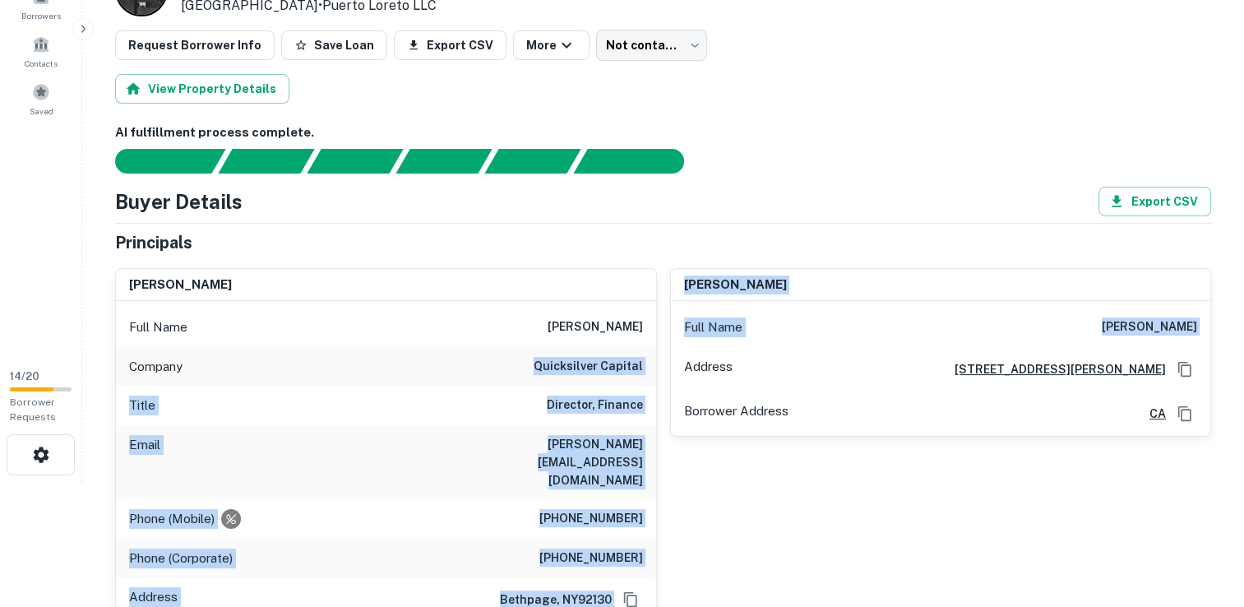
drag, startPoint x: 534, startPoint y: 330, endPoint x: 672, endPoint y: 328, distance: 138.1
click at [672, 328] on div "elliot m. adler Full Name elliot m. adler Company quicksilver capital Title Dir…" at bounding box center [656, 461] width 1109 height 413
drag, startPoint x: 672, startPoint y: 328, endPoint x: 625, endPoint y: 330, distance: 46.9
click at [625, 357] on h6 "quicksilver capital" at bounding box center [588, 367] width 109 height 20
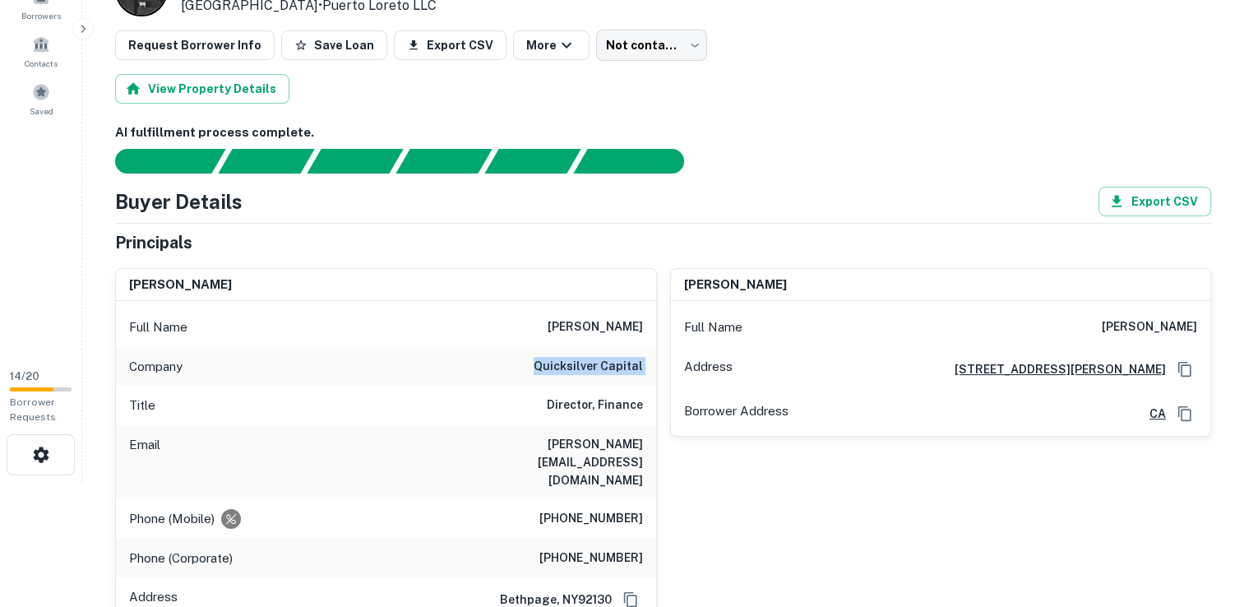
click at [625, 357] on h6 "quicksilver capital" at bounding box center [588, 367] width 109 height 20
copy h6 "quicksilver capital"
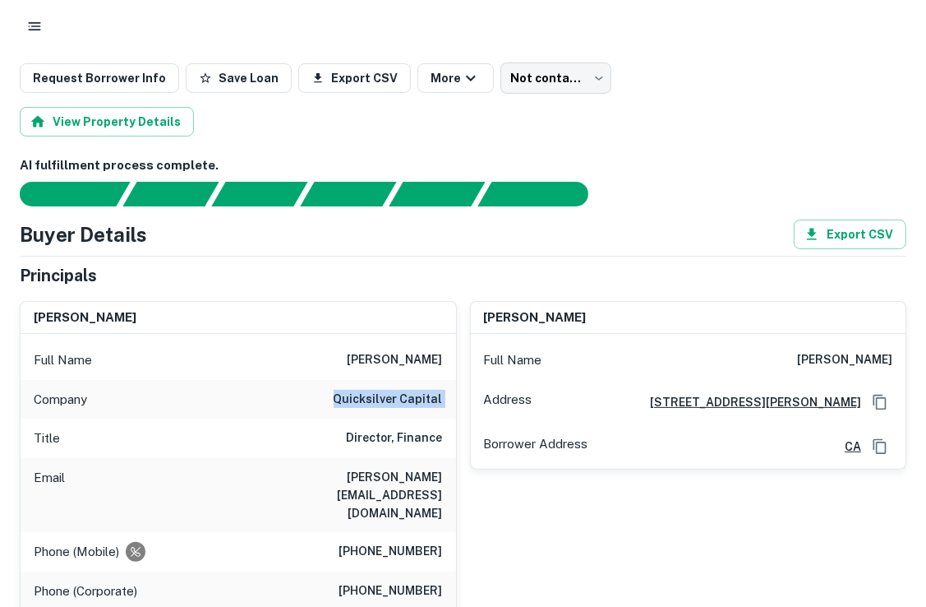
click at [430, 390] on h6 "quicksilver capital" at bounding box center [388, 400] width 109 height 20
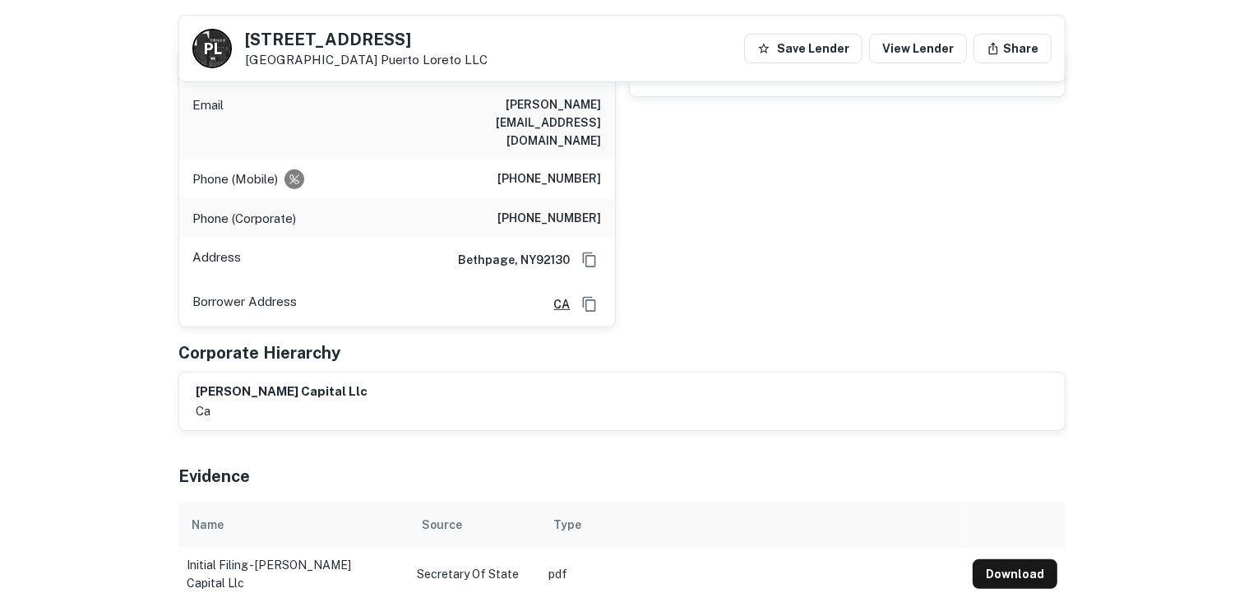
scroll to position [637, 0]
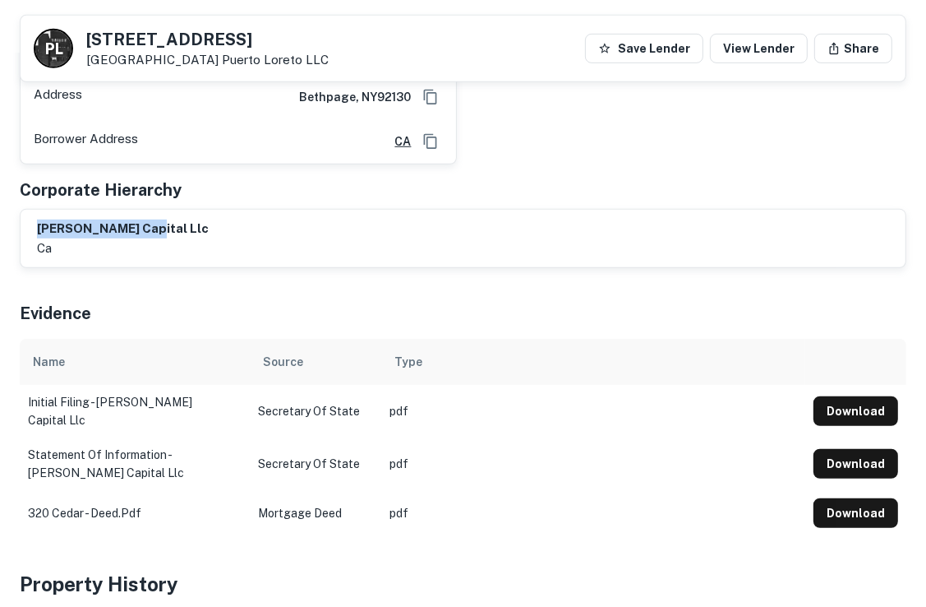
drag, startPoint x: 149, startPoint y: 163, endPoint x: 22, endPoint y: 161, distance: 126.6
click at [22, 210] on div "naomi capital llc ca" at bounding box center [463, 239] width 885 height 58
copy h6 "[PERSON_NAME] capital llc"
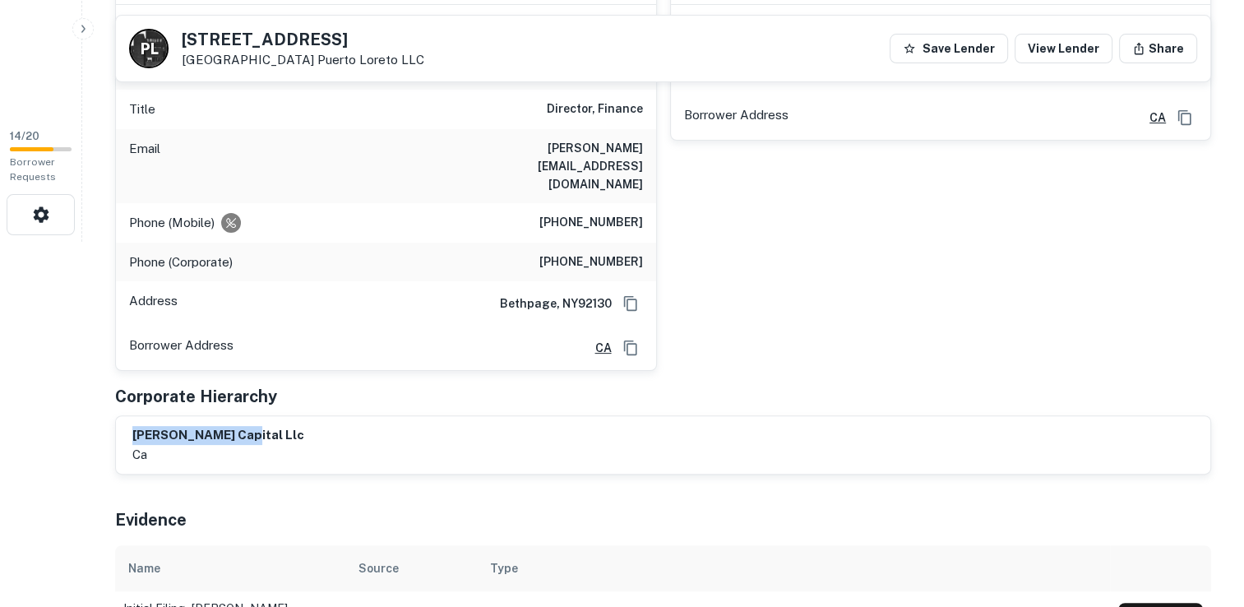
scroll to position [416, 0]
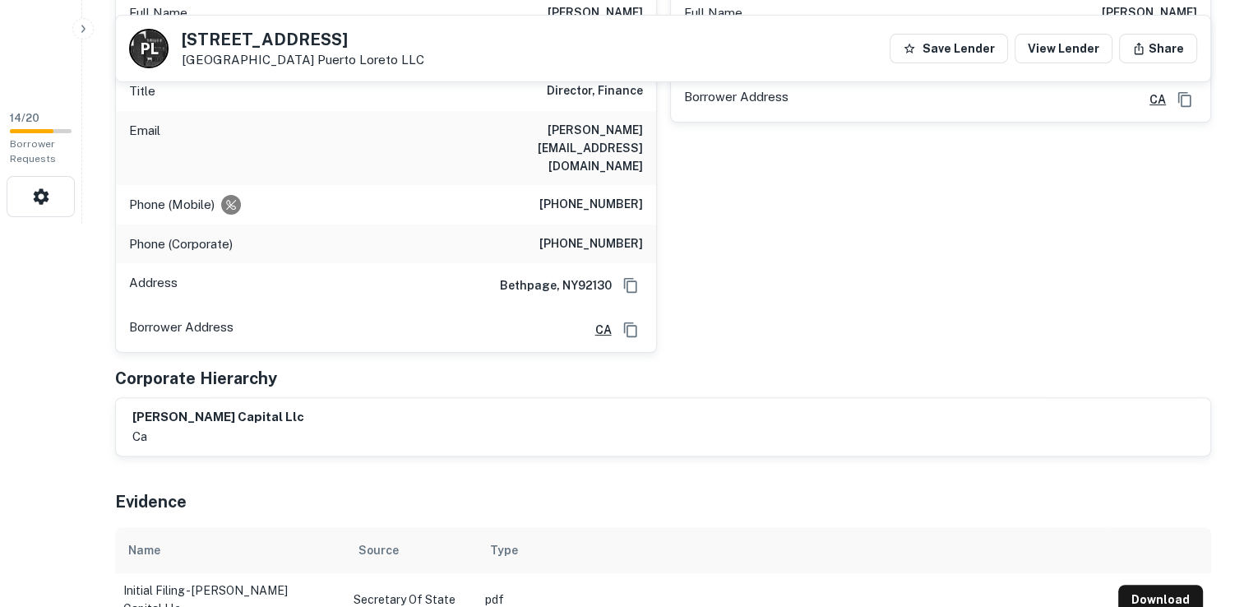
click at [661, 469] on div "Evidence" at bounding box center [663, 498] width 1096 height 58
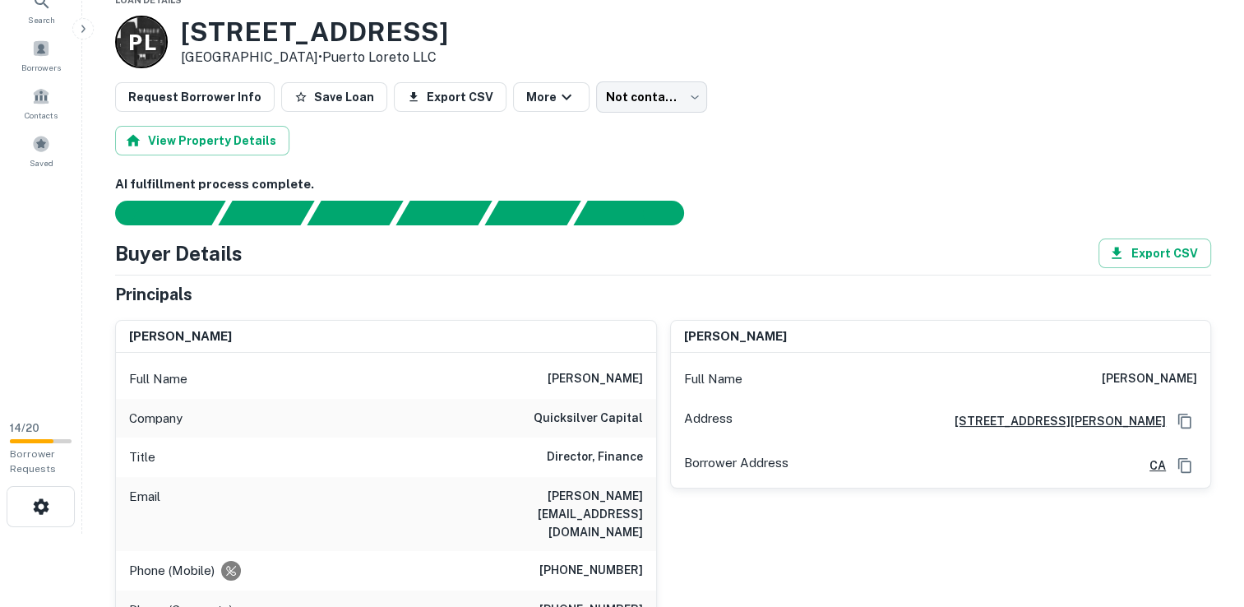
scroll to position [0, 0]
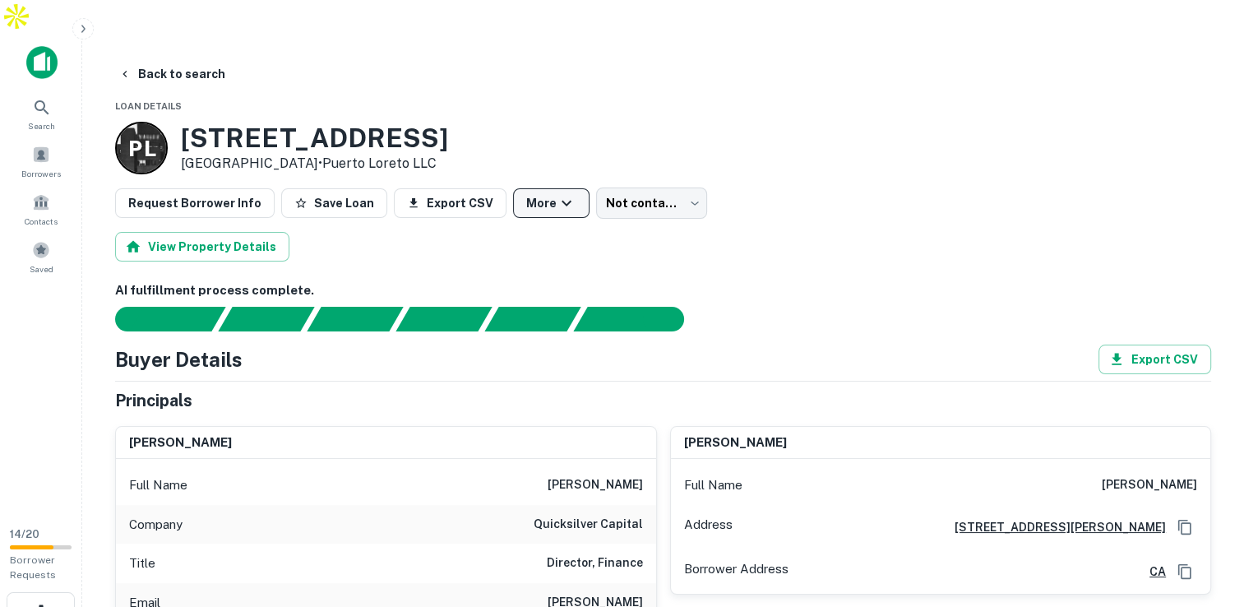
click at [548, 188] on button "More" at bounding box center [551, 203] width 76 height 30
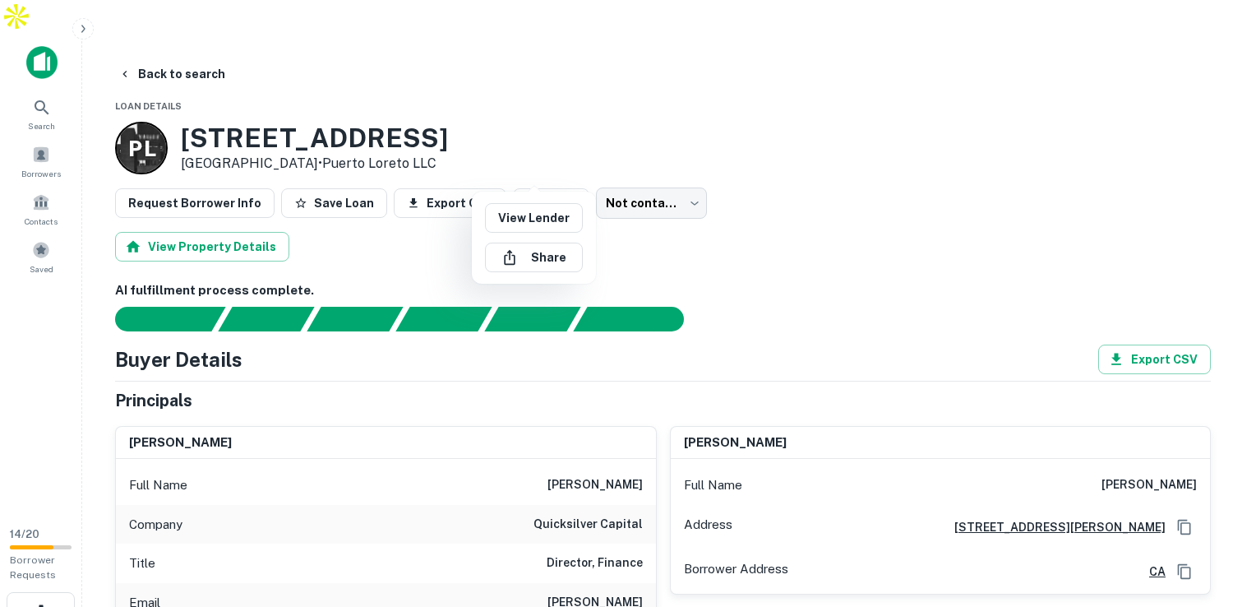
click at [651, 164] on div at bounding box center [628, 303] width 1256 height 607
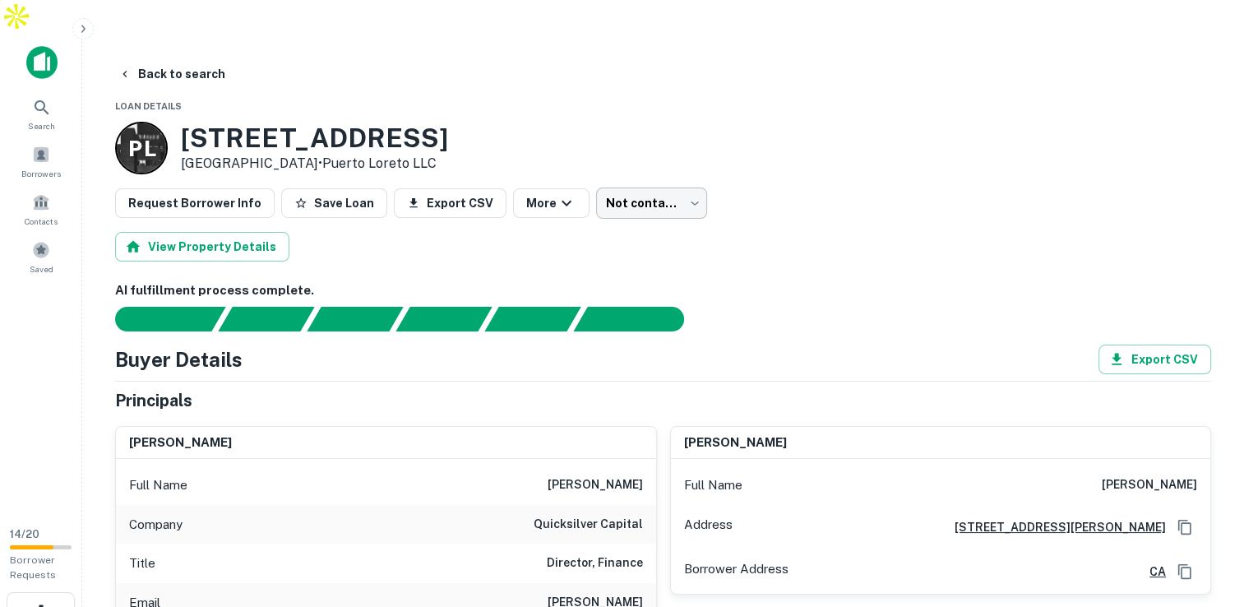
click at [625, 175] on body "Search Borrowers Contacts Saved 14 / 20 Borrower Requests Back to search Loan D…" at bounding box center [622, 303] width 1244 height 607
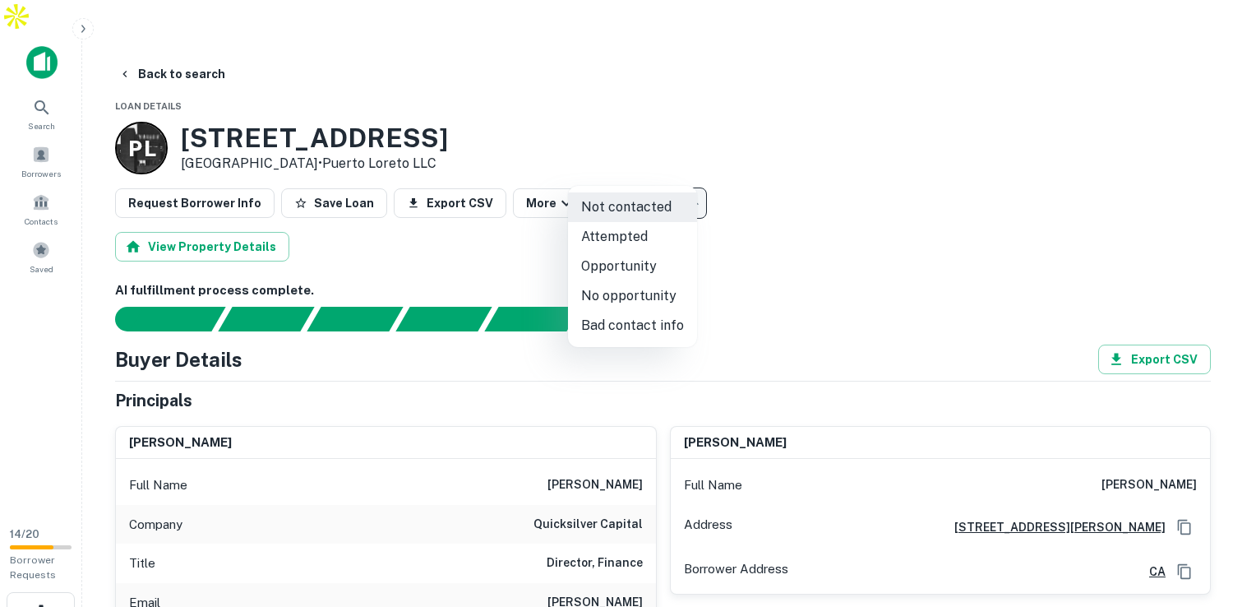
click at [617, 260] on li "Opportunity" at bounding box center [632, 267] width 129 height 30
type input "**********"
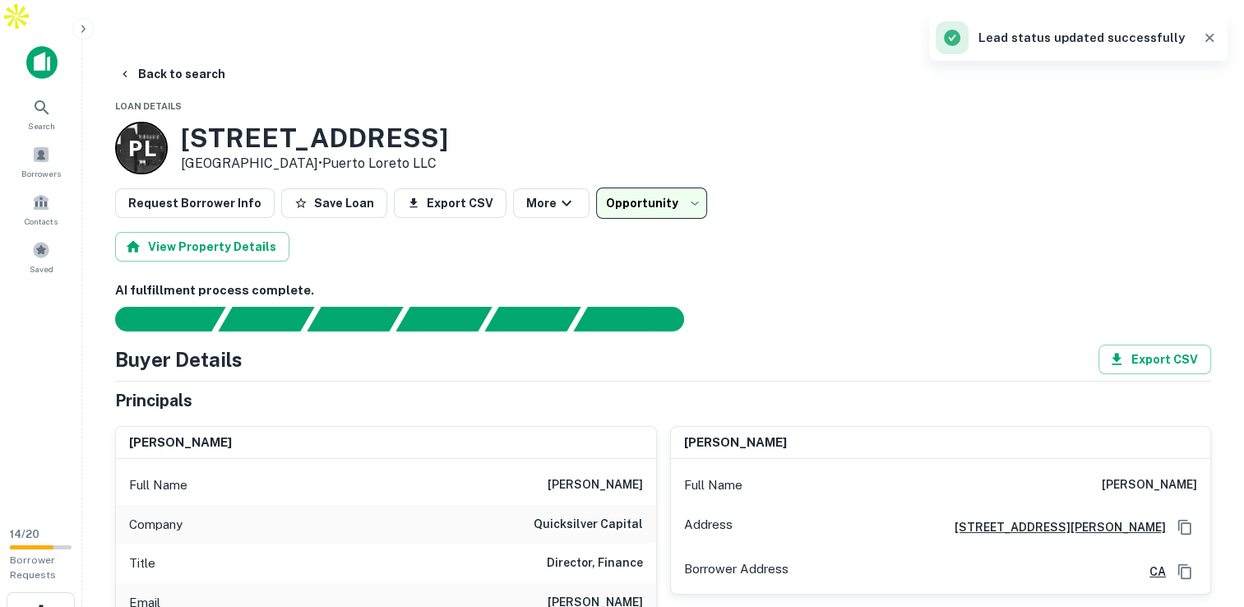
click at [1046, 281] on h6 "AI fulfillment process complete." at bounding box center [663, 290] width 1096 height 19
click at [1113, 351] on icon "button" at bounding box center [1116, 359] width 16 height 16
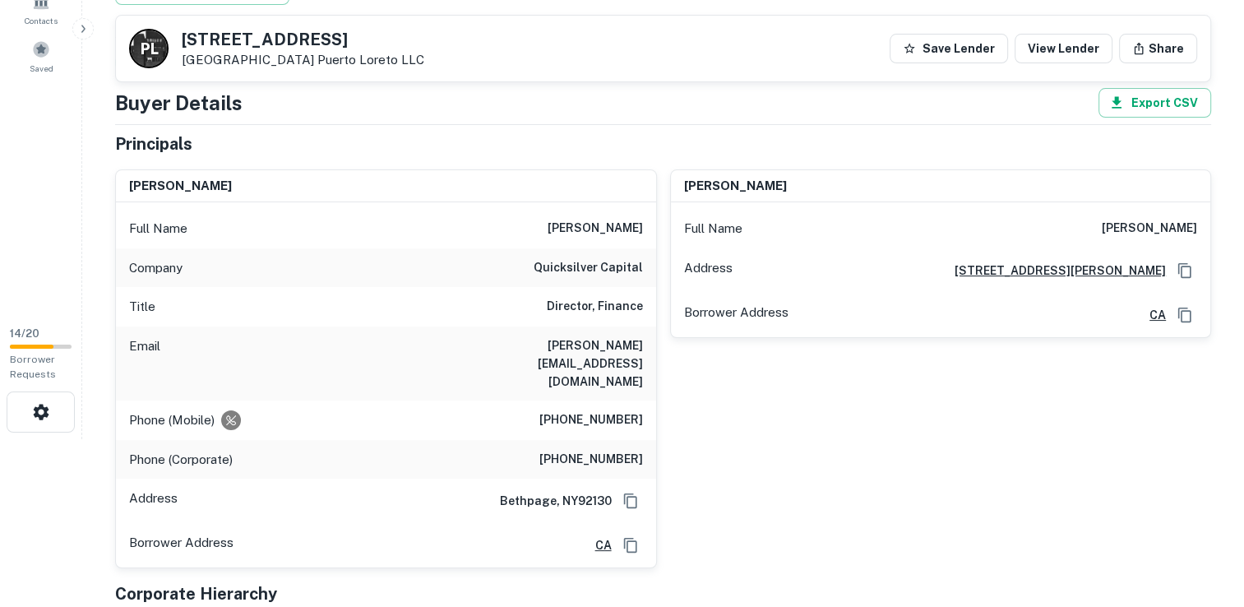
scroll to position [192, 0]
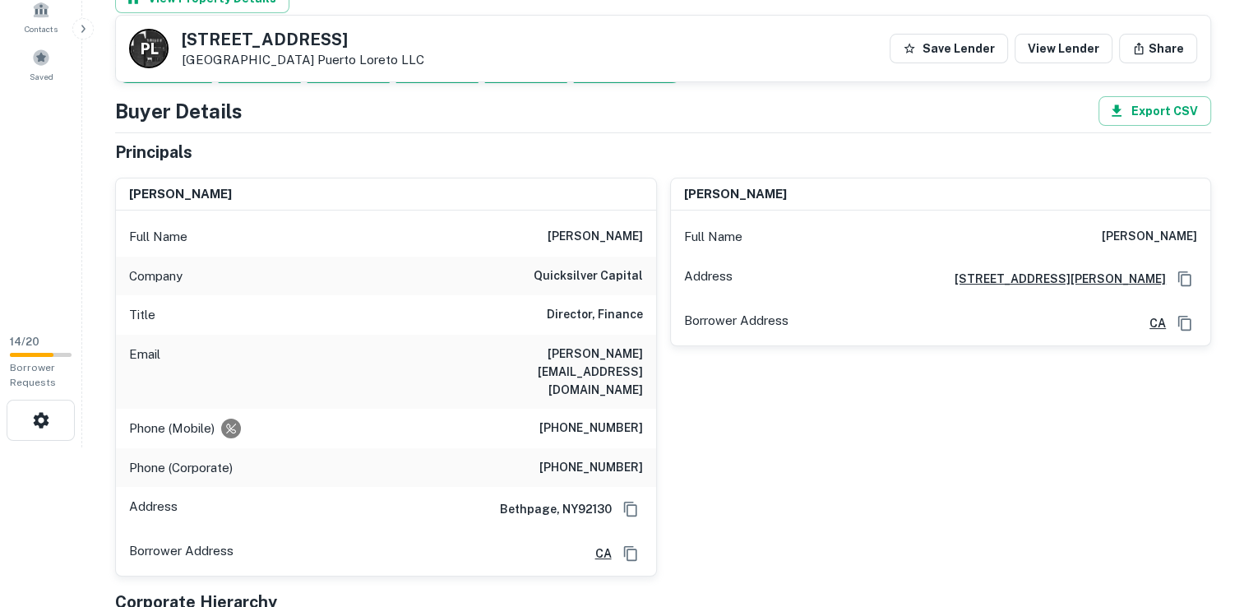
click at [841, 479] on div "ellen n. adler Full Name ellen n. adler Address 4358 Philbrook Square, San Dieg…" at bounding box center [934, 370] width 555 height 413
click at [533, 344] on h6 "eadler@quicksilvercap.com" at bounding box center [544, 371] width 197 height 54
copy h6 "eadler@quicksilvercap.com"
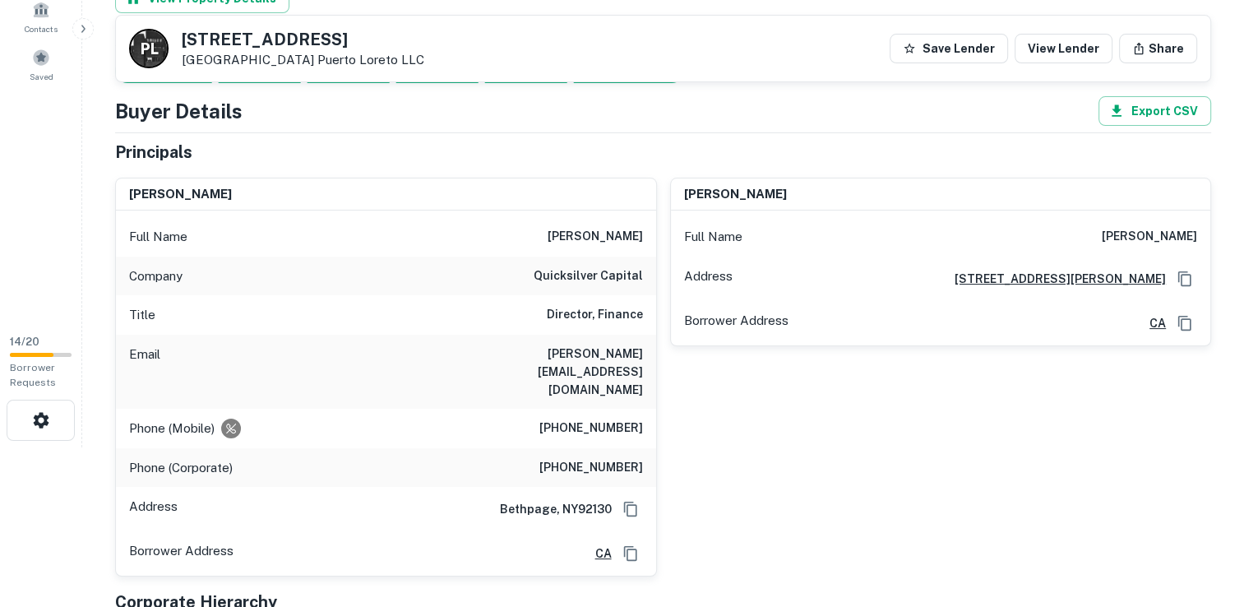
click at [765, 401] on div "ellen n. adler Full Name ellen n. adler Address 4358 Philbrook Square, San Dieg…" at bounding box center [934, 370] width 555 height 413
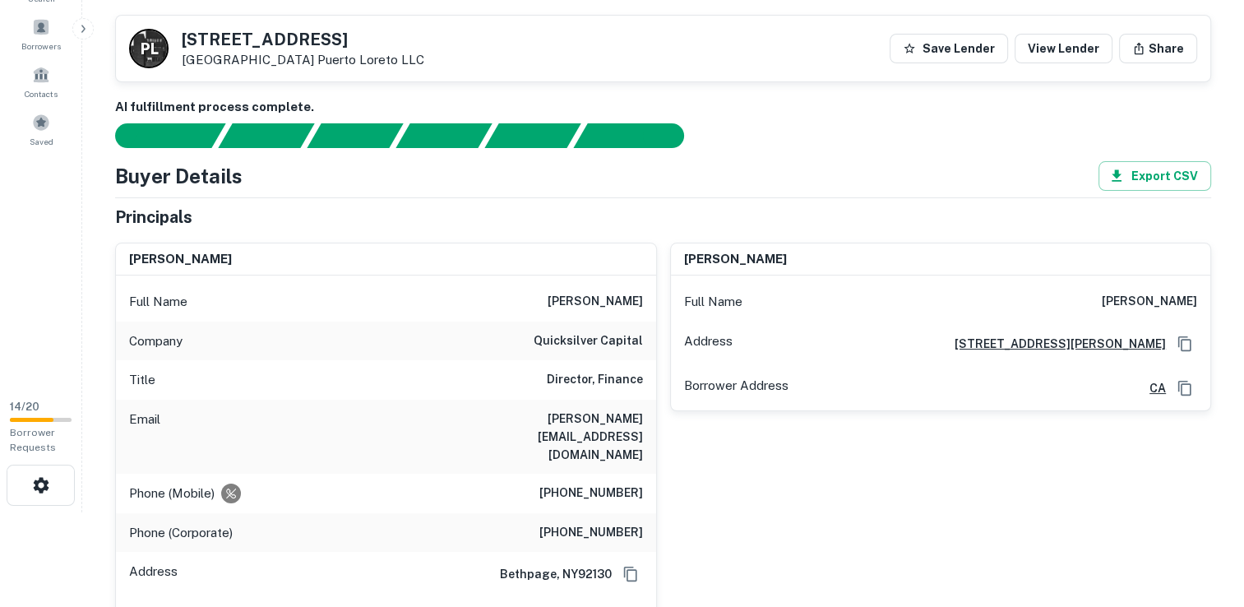
scroll to position [0, 0]
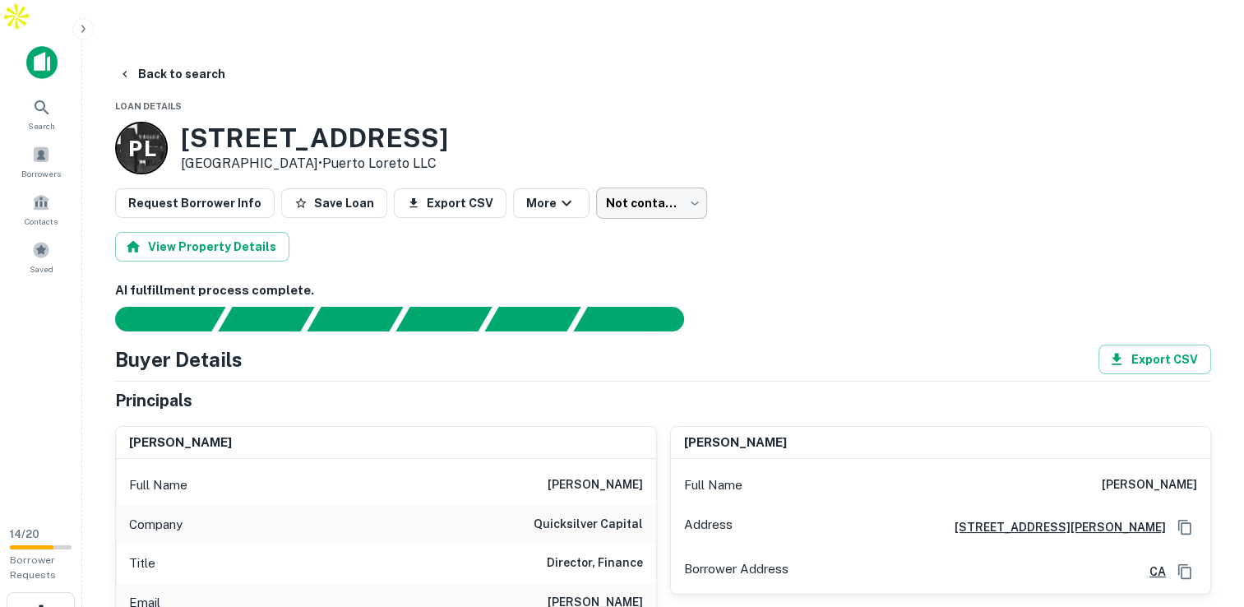
click at [622, 176] on body "Search Borrowers Contacts Saved 14 / 20 Borrower Requests Back to search Loan D…" at bounding box center [622, 303] width 1244 height 607
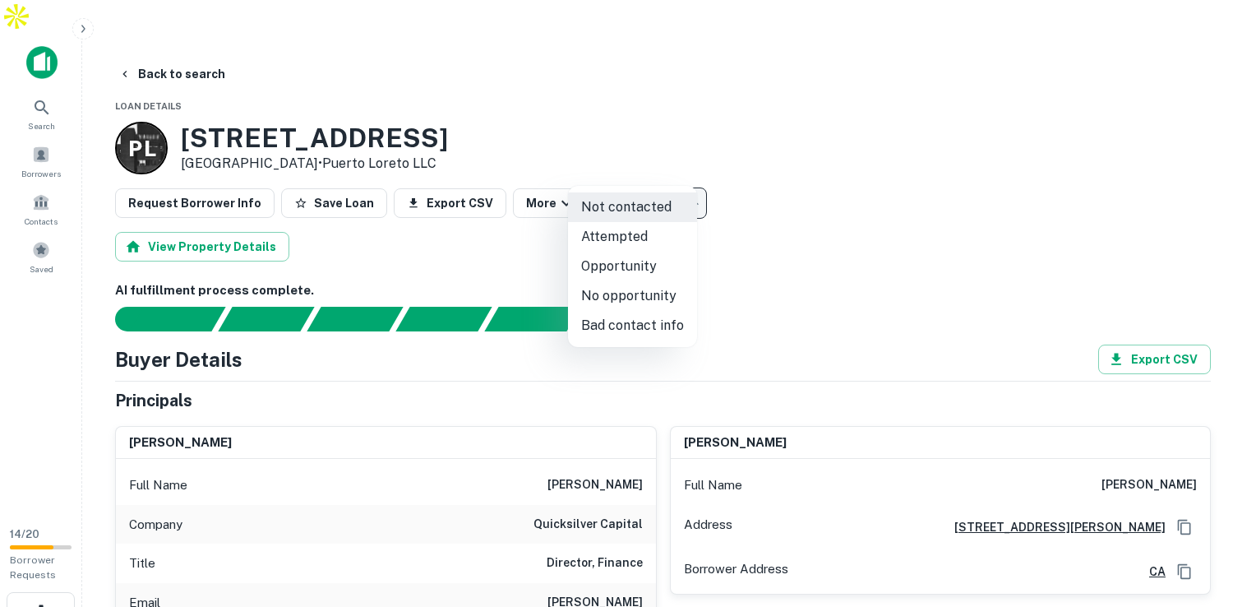
click at [617, 225] on li "Attempted" at bounding box center [632, 237] width 129 height 30
type input "*********"
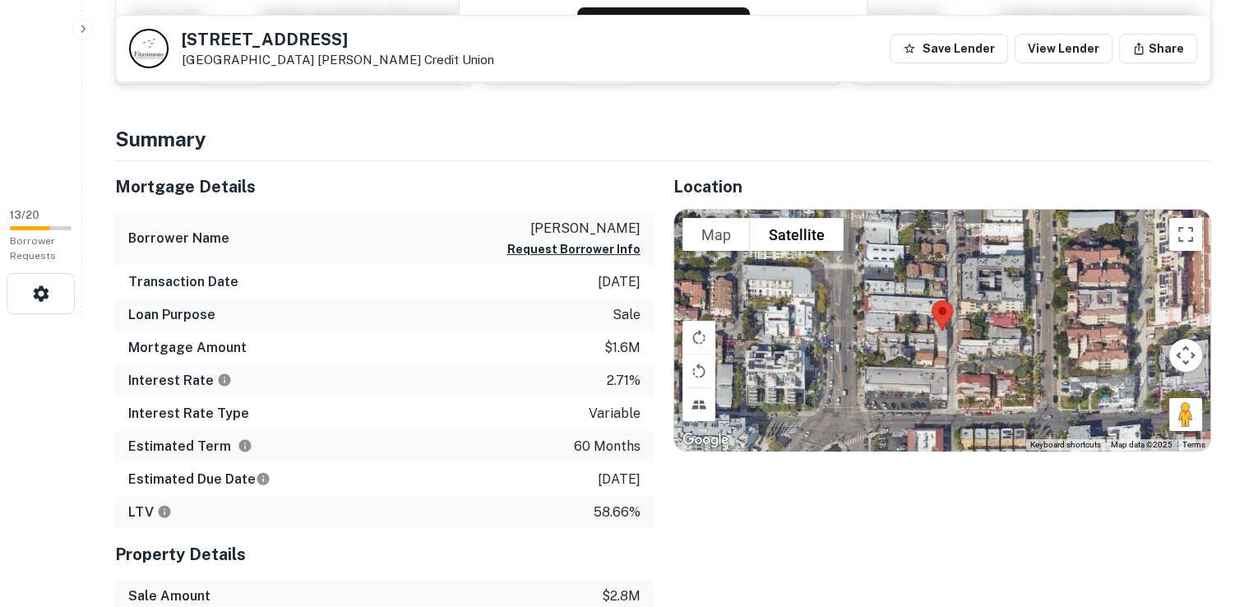
scroll to position [375, 0]
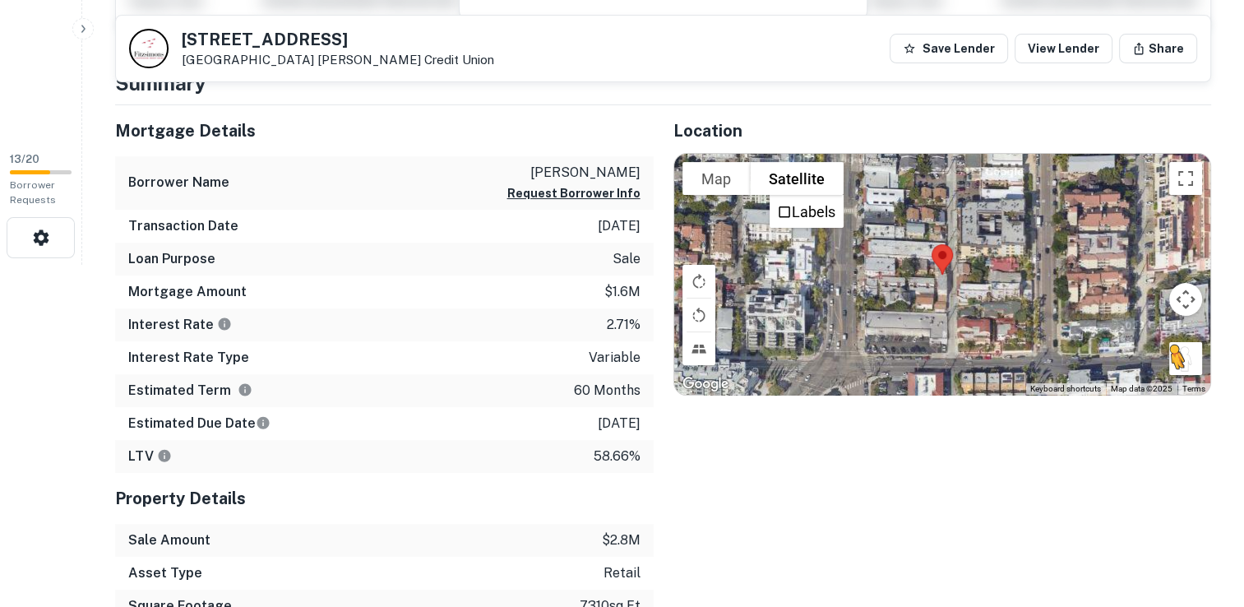
click at [1189, 342] on button "Drag Pegman onto the map to open Street View" at bounding box center [1185, 358] width 33 height 33
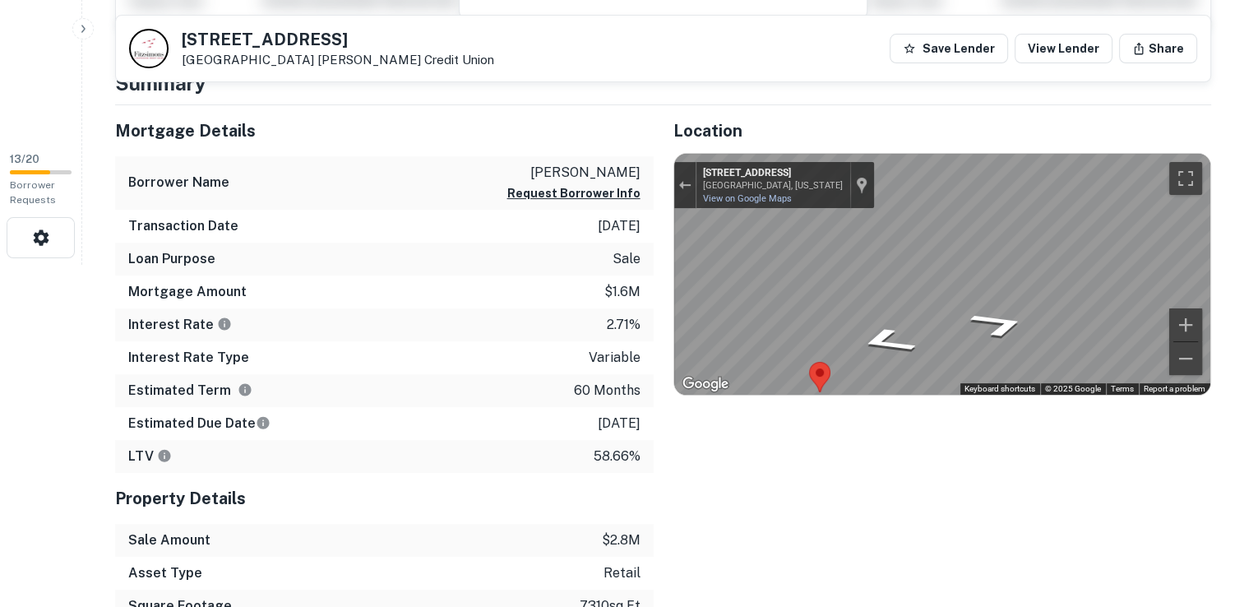
click at [680, 180] on div "Exit the Street View" at bounding box center [684, 185] width 12 height 10
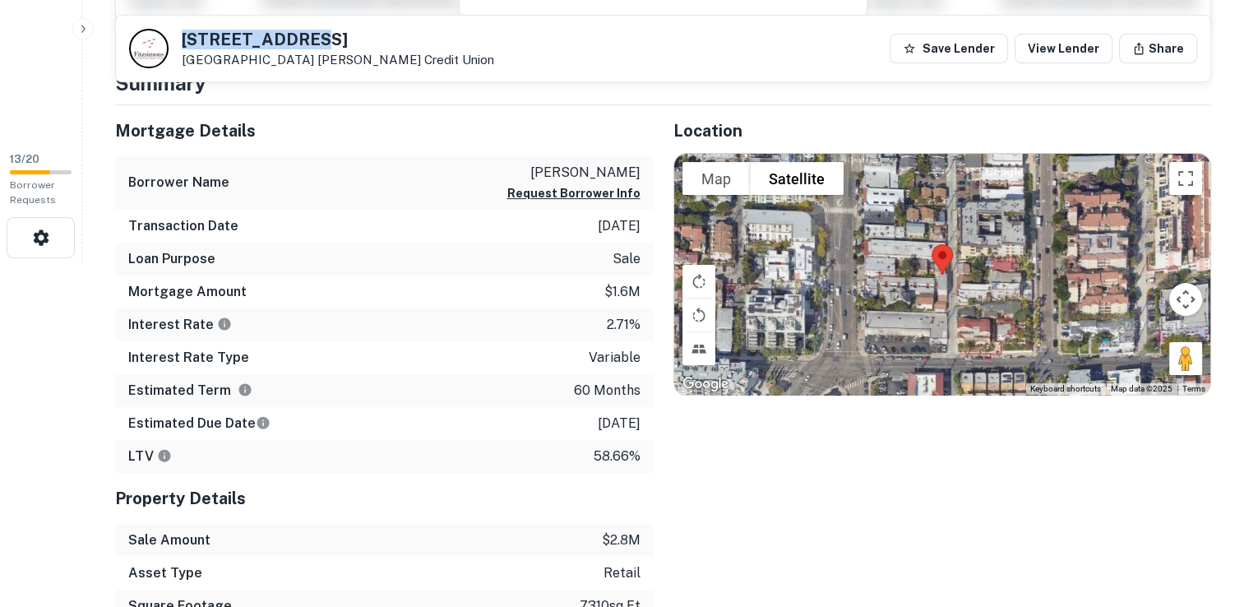
drag, startPoint x: 302, startPoint y: 41, endPoint x: 176, endPoint y: 35, distance: 126.0
click at [176, 35] on div "3783 Park Blvd San Diego, CA92103 Fitzsimons Credit Union" at bounding box center [311, 48] width 365 height 39
click at [475, 341] on div "Interest Rate Type variable" at bounding box center [384, 357] width 538 height 33
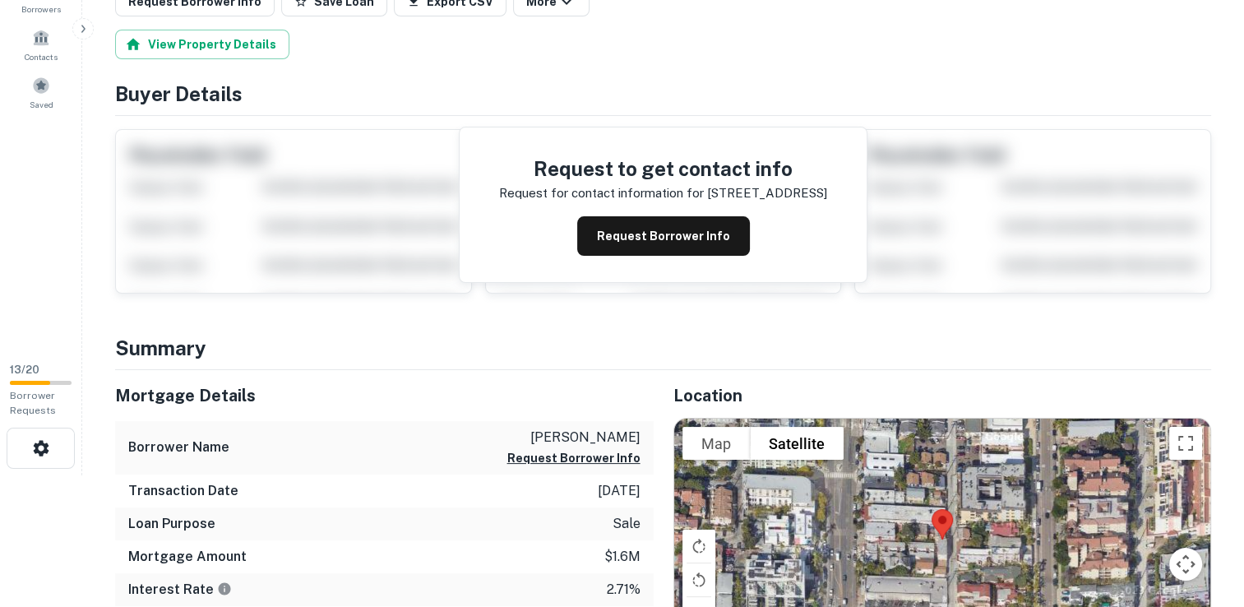
scroll to position [0, 0]
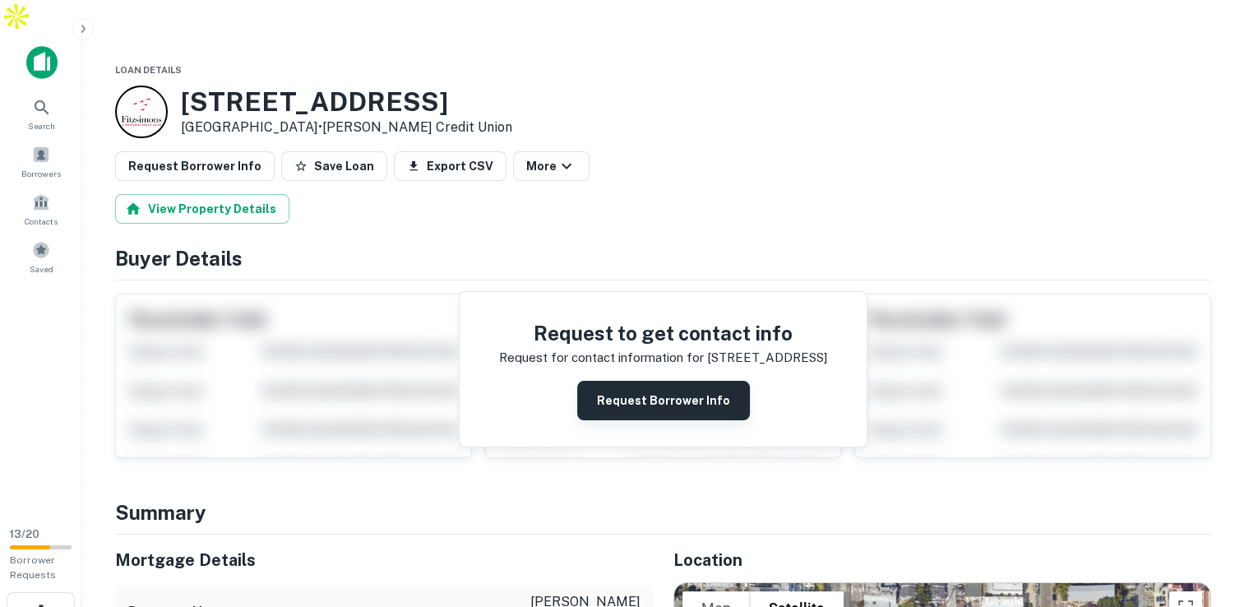
click at [635, 381] on button "Request Borrower Info" at bounding box center [663, 400] width 173 height 39
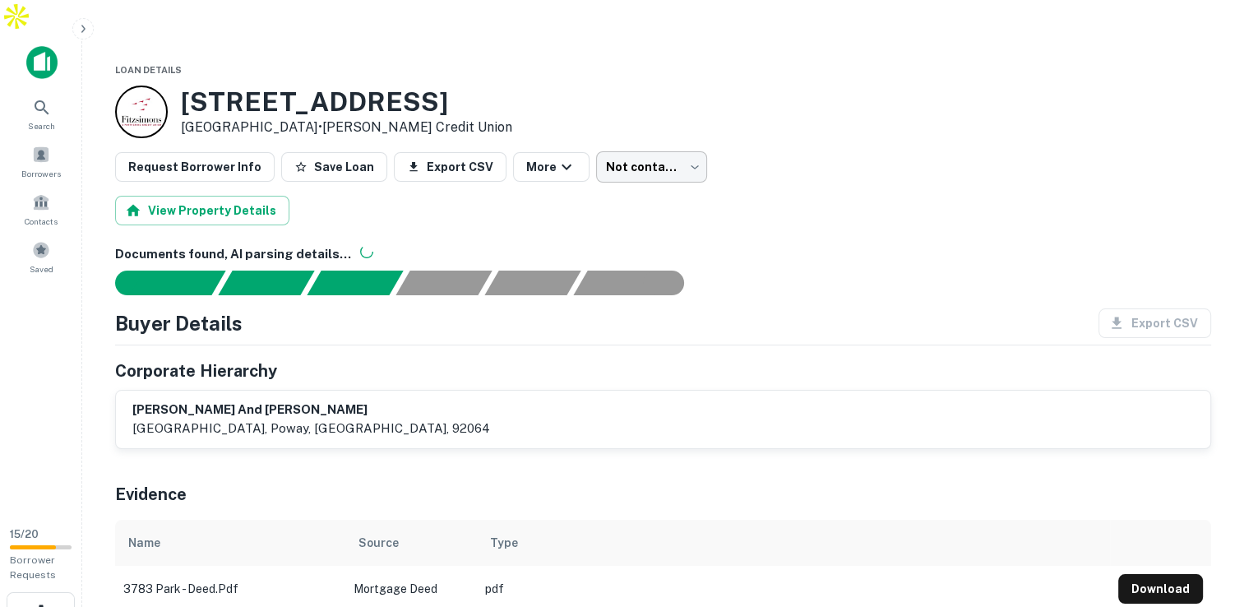
click at [605, 137] on body "Search Borrowers Contacts Saved 15 / 20 Borrower Requests Loan Details 3783 Par…" at bounding box center [622, 303] width 1244 height 607
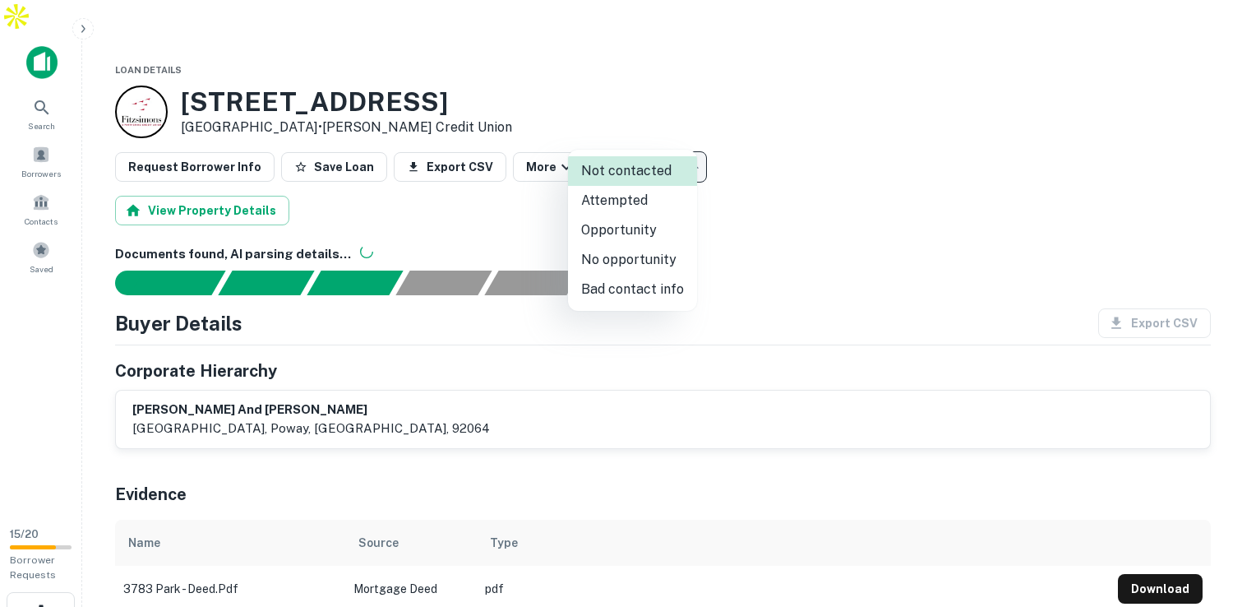
click at [645, 236] on li "Opportunity" at bounding box center [632, 230] width 129 height 30
type input "**********"
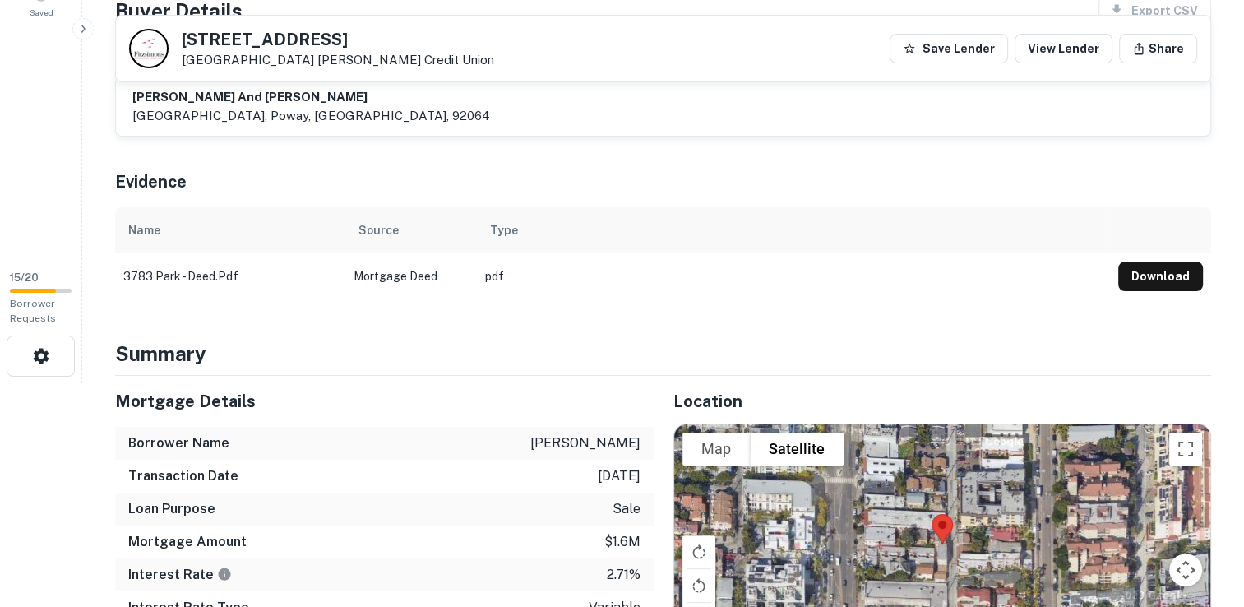
scroll to position [255, 0]
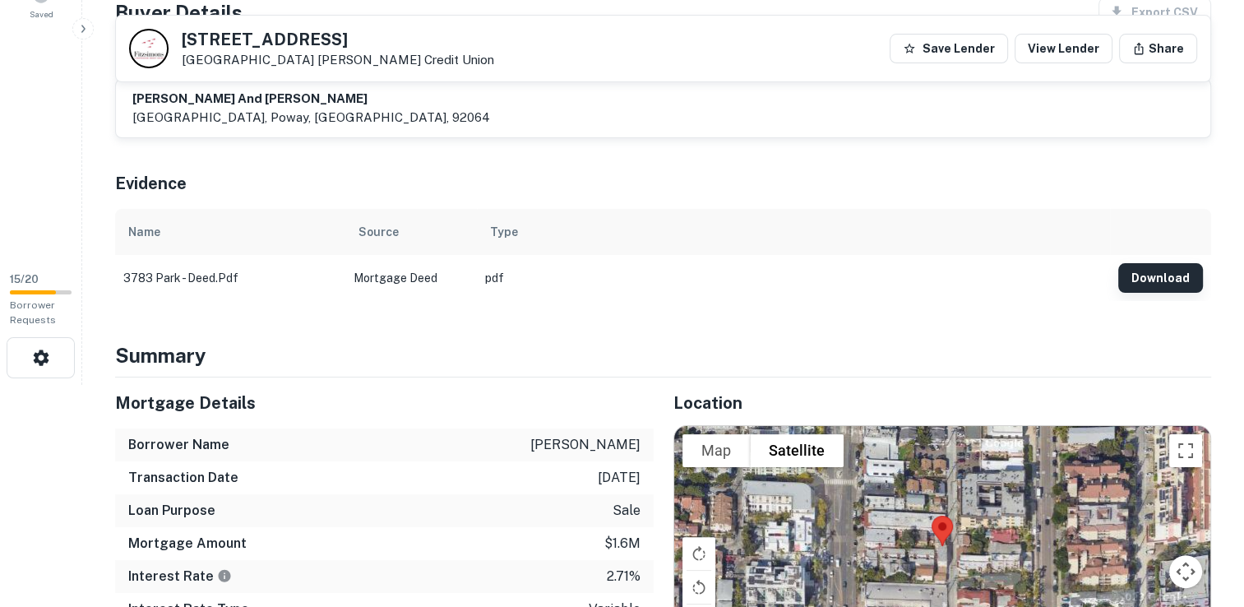
click at [1170, 263] on button "Download" at bounding box center [1160, 278] width 85 height 30
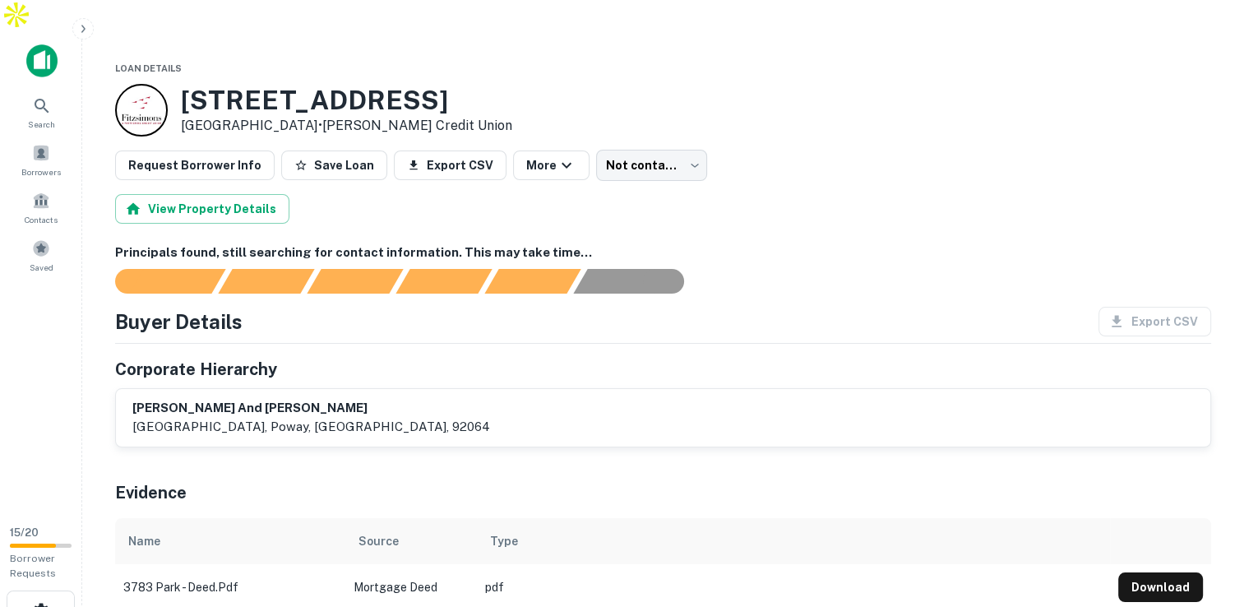
scroll to position [0, 0]
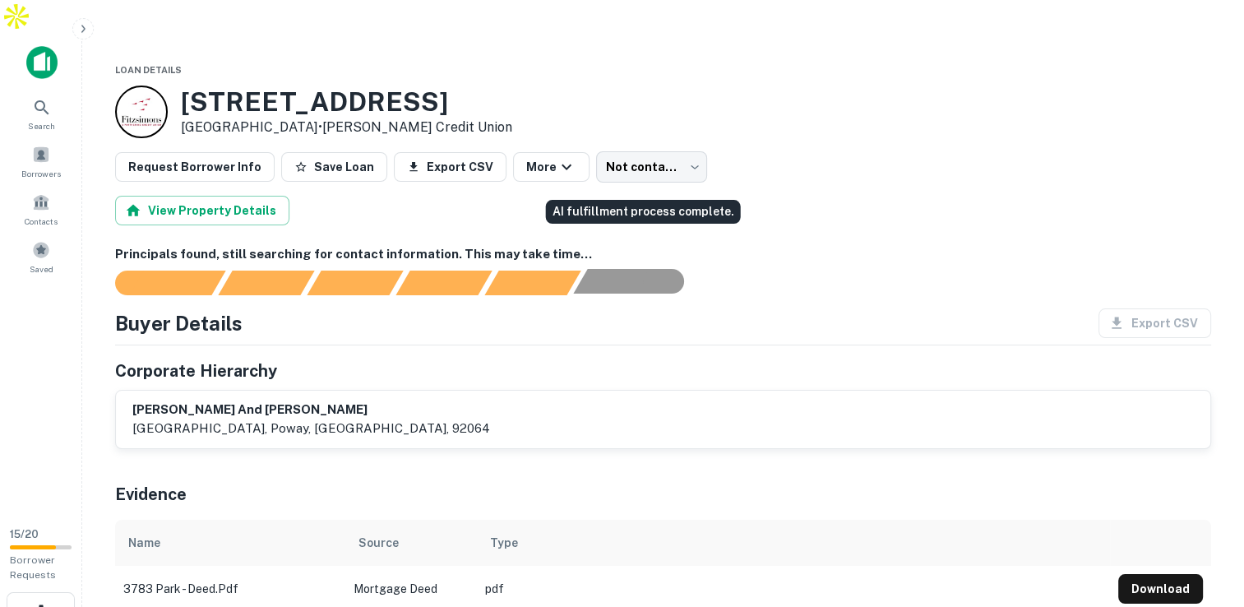
click at [629, 269] on div "AI fulfillment process complete." at bounding box center [621, 281] width 96 height 25
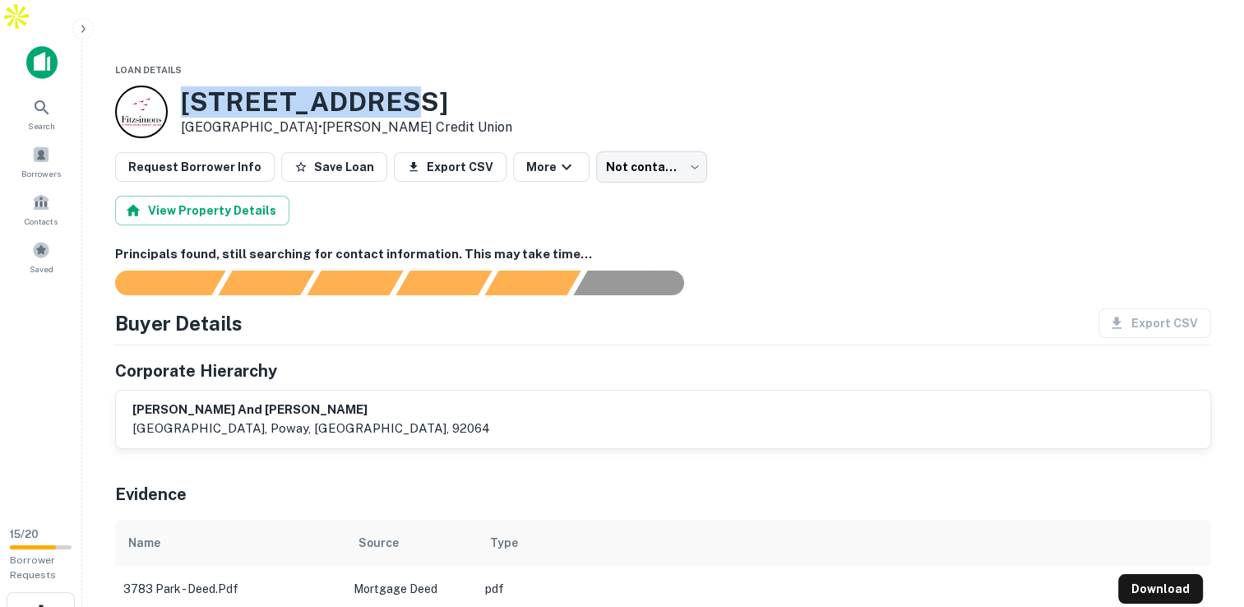
drag, startPoint x: 386, startPoint y: 77, endPoint x: 187, endPoint y: 55, distance: 200.2
click at [187, 86] on h3 "3783 Park Blvd" at bounding box center [346, 101] width 331 height 31
copy h3 "3783 Park Blvd"
click at [438, 86] on h3 "3783 Park Blvd" at bounding box center [346, 101] width 331 height 31
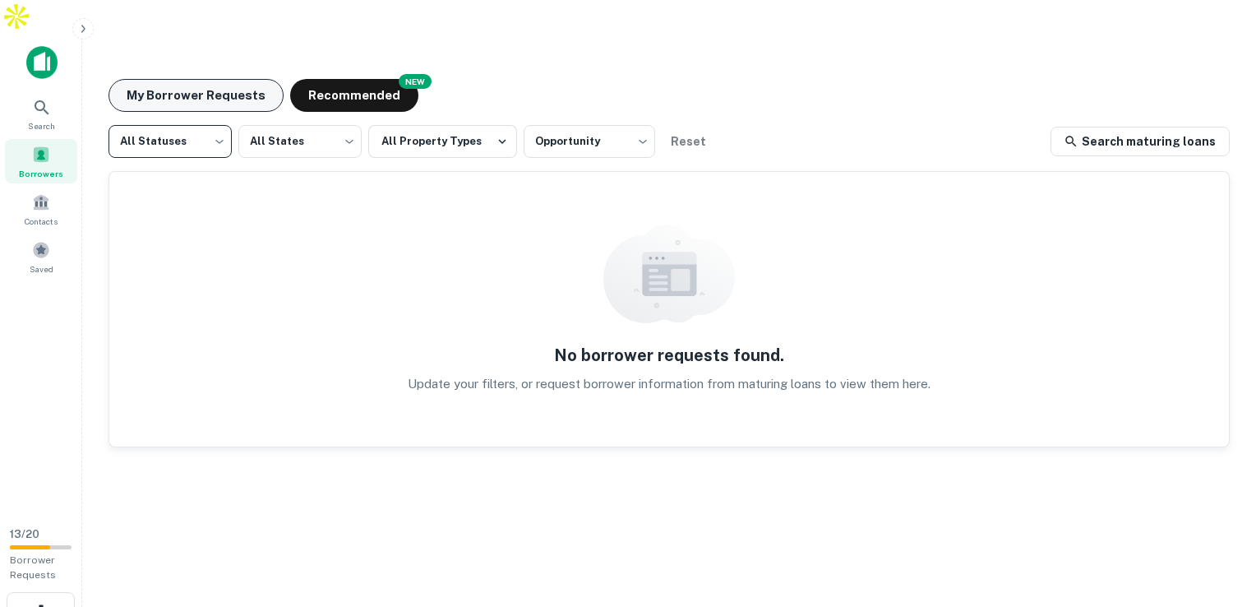
click at [191, 79] on button "My Borrower Requests" at bounding box center [196, 95] width 175 height 33
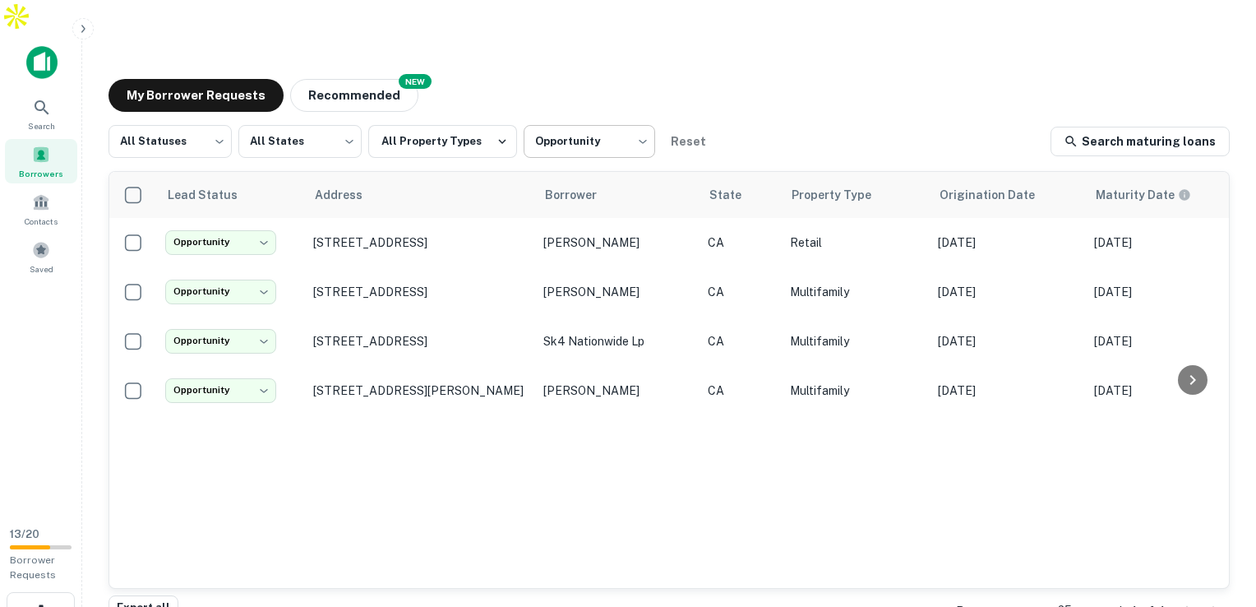
click at [556, 101] on body "**********" at bounding box center [628, 303] width 1256 height 607
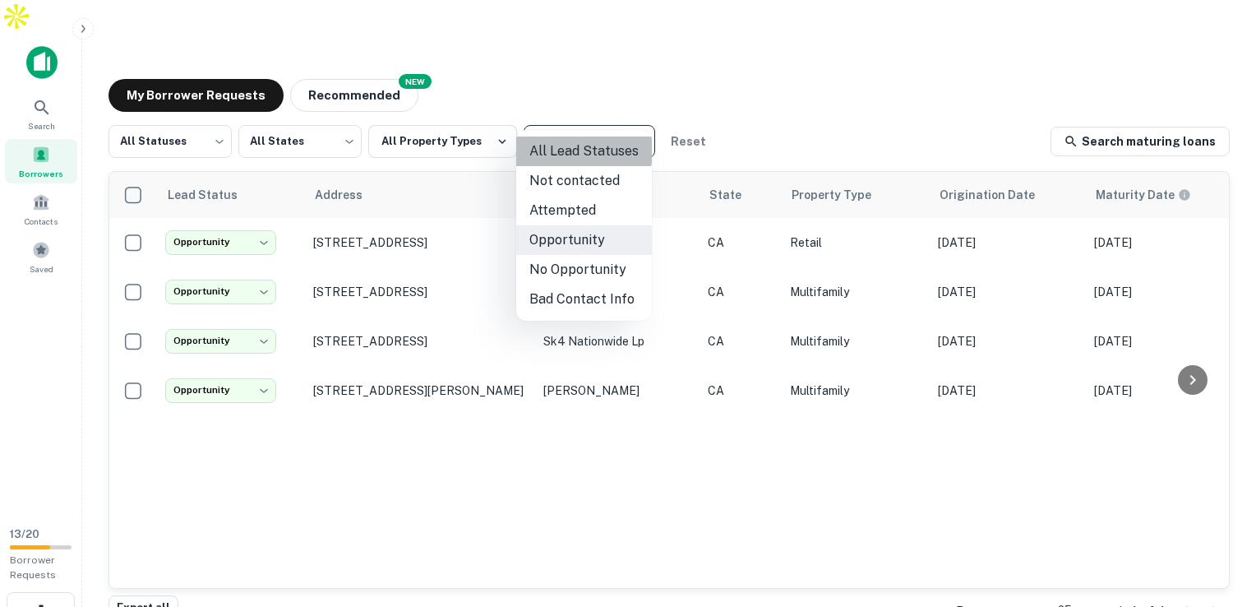
click at [566, 150] on li "All Lead Statuses" at bounding box center [584, 151] width 136 height 30
type input "***"
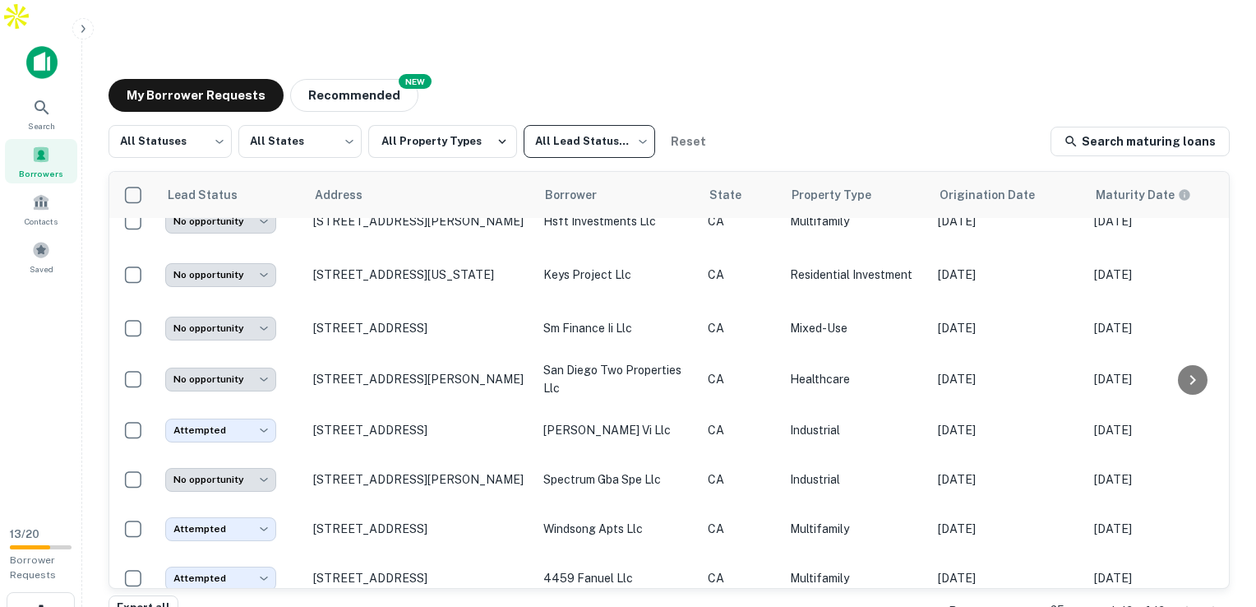
scroll to position [590, 0]
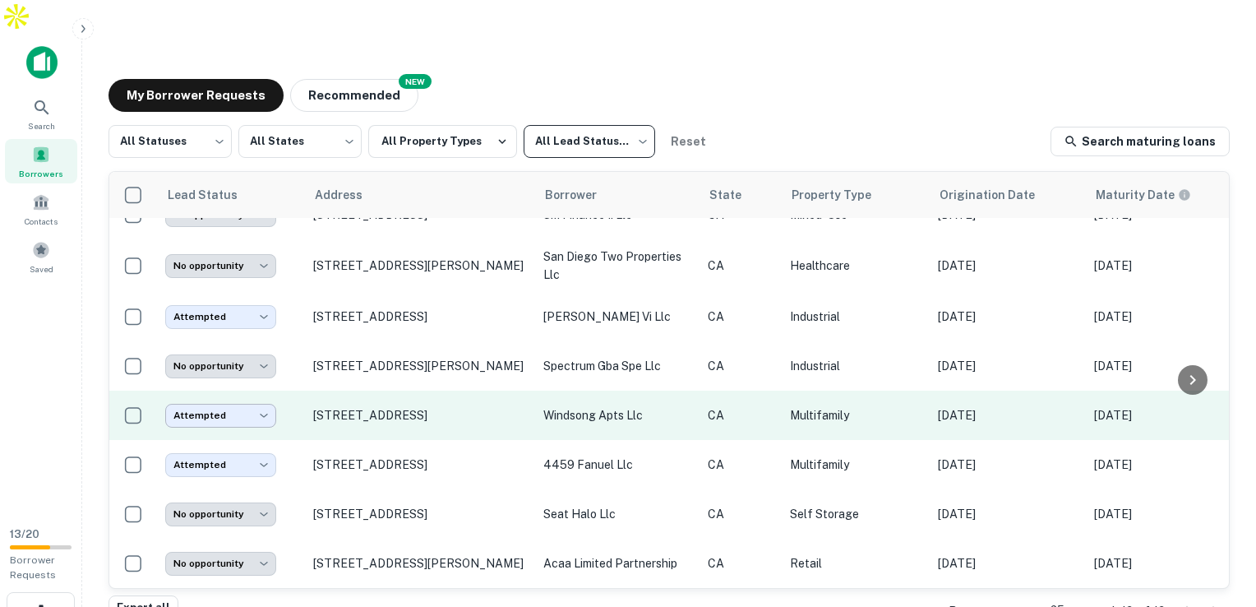
click at [260, 369] on body "**********" at bounding box center [628, 303] width 1256 height 607
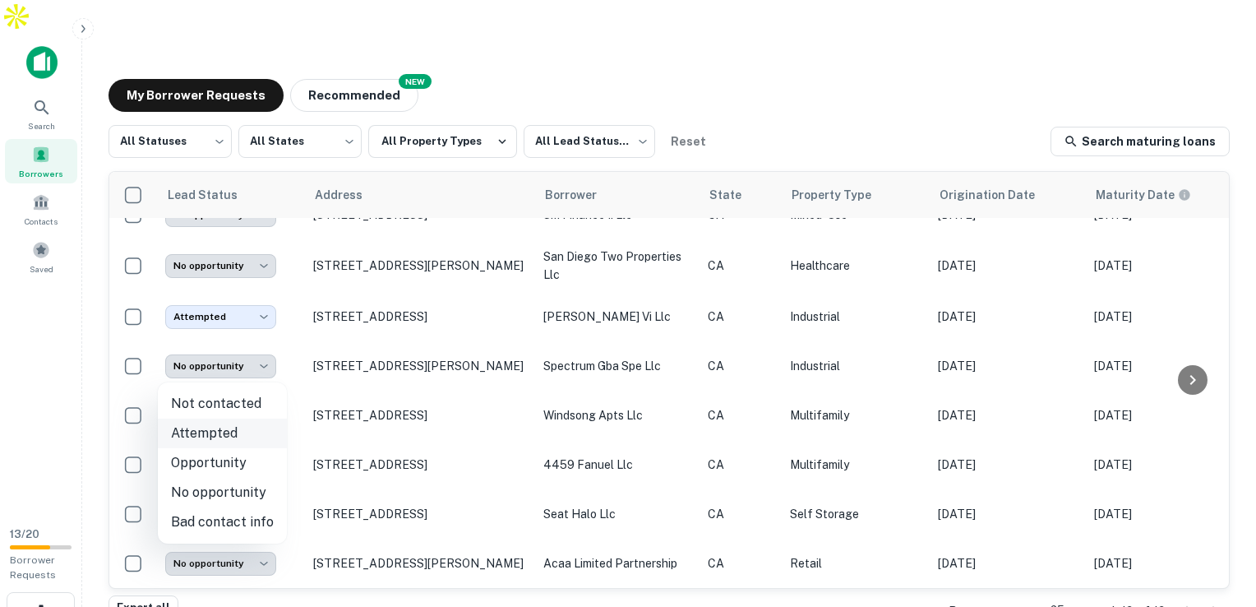
click at [251, 427] on li "Attempted" at bounding box center [222, 433] width 129 height 30
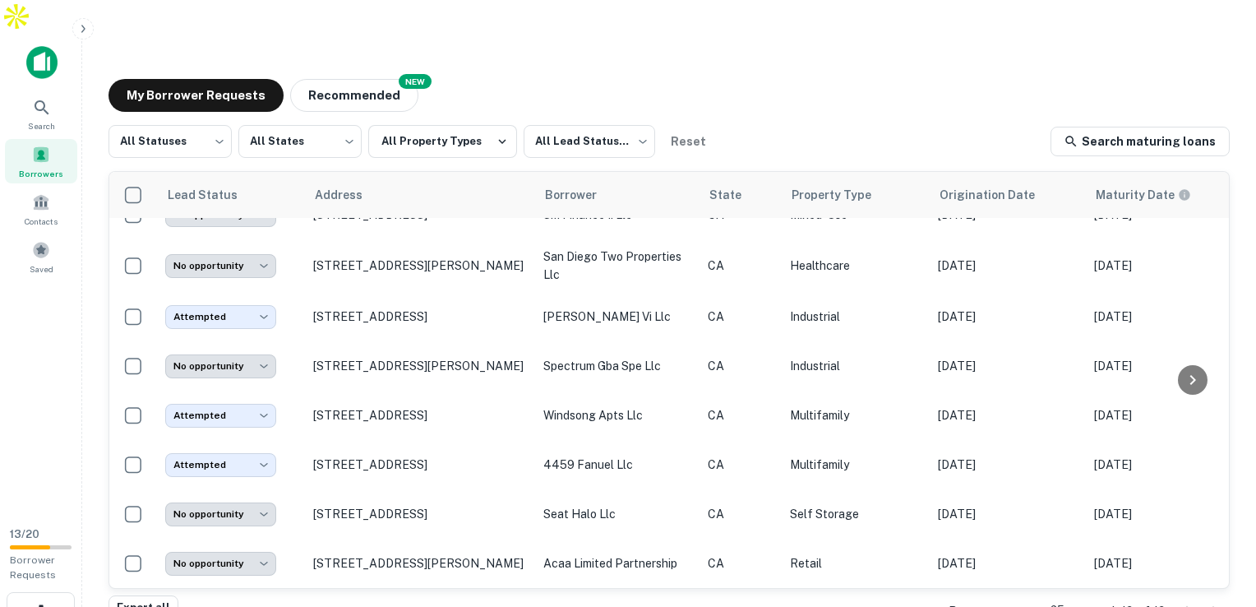
click at [388, 424] on div "Not contacted Attempted Opportunity No opportunity Bad contact info" at bounding box center [628, 303] width 1256 height 607
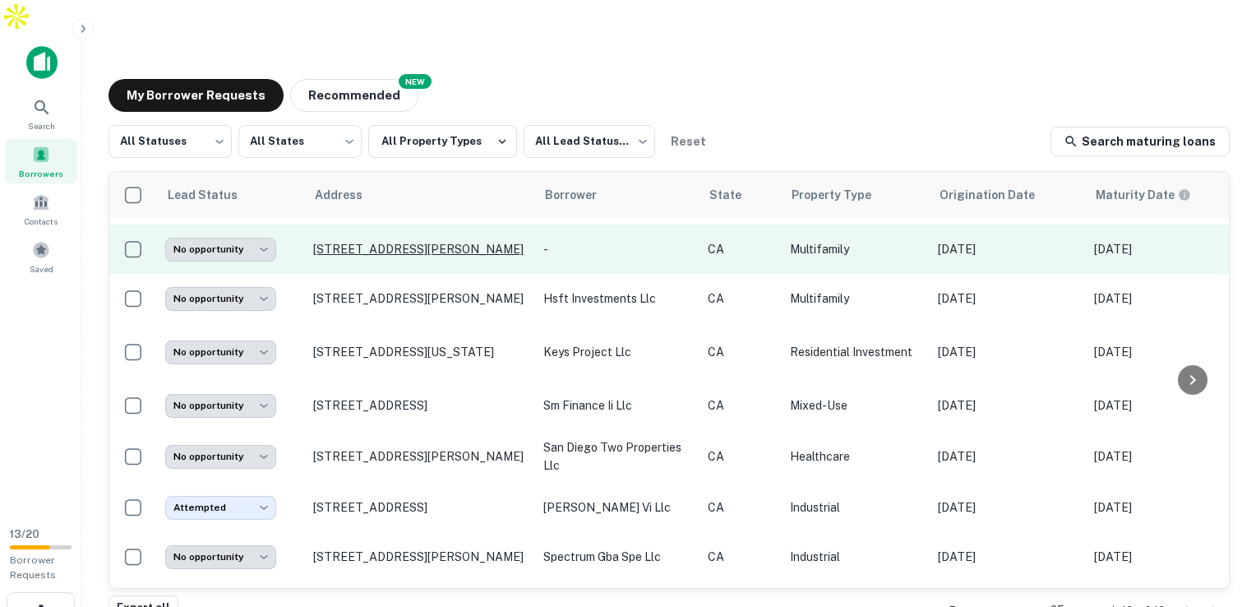
scroll to position [0, 0]
